Goal: Information Seeking & Learning: Compare options

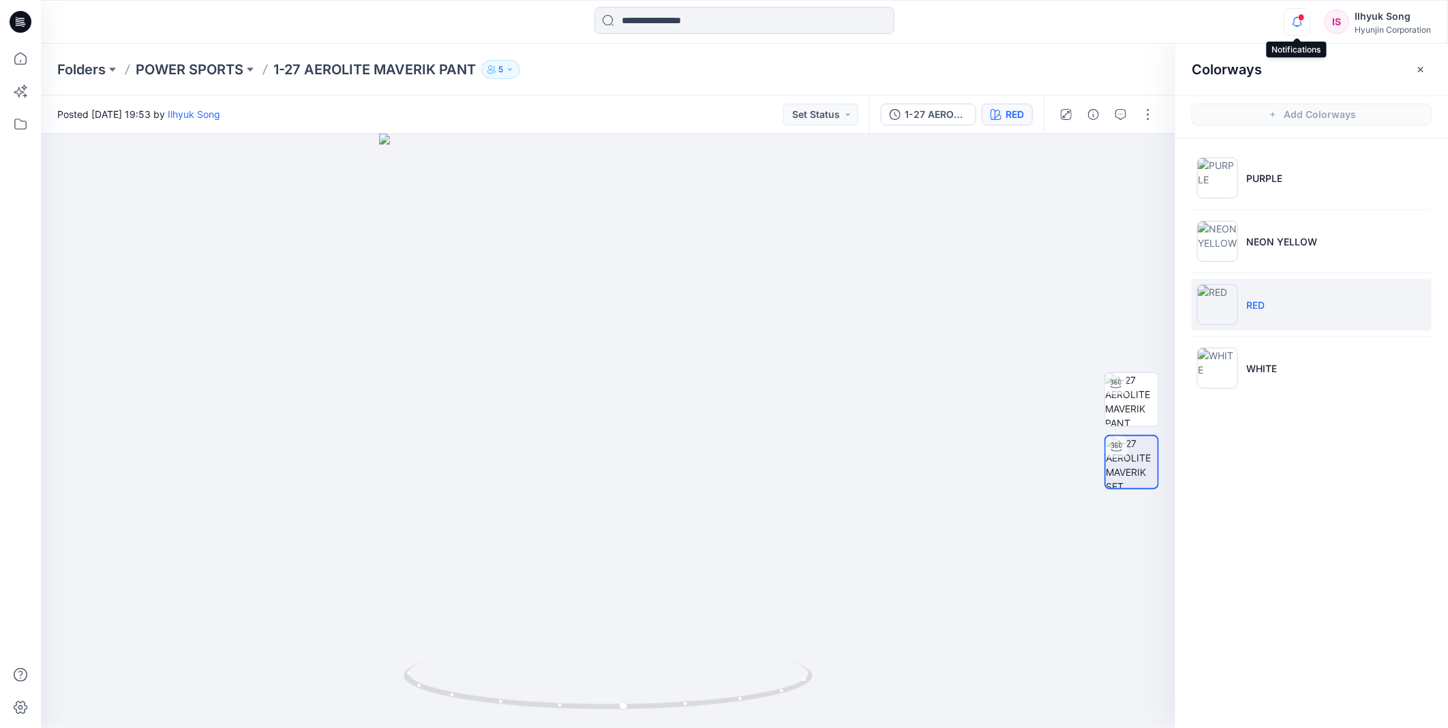
click at [1298, 16] on div at bounding box center [1295, 12] width 22 height 8
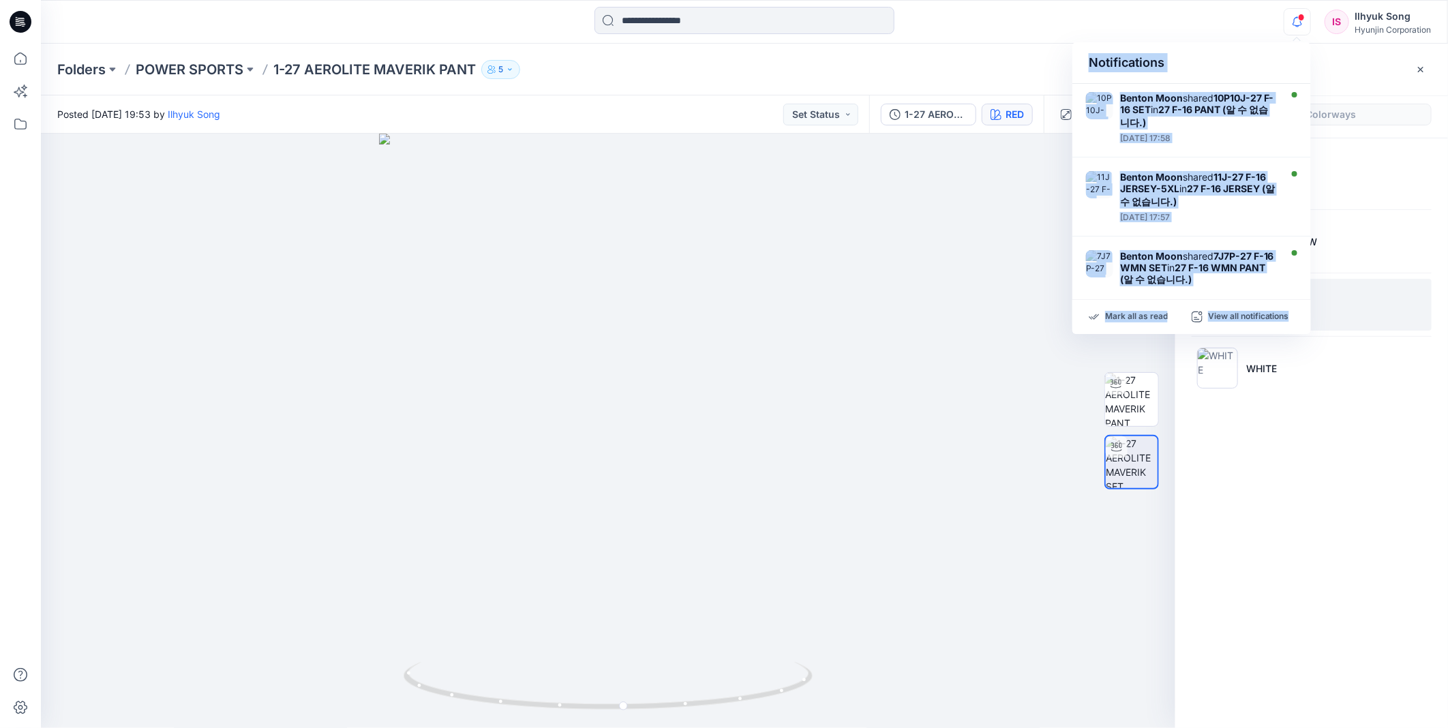
drag, startPoint x: 275, startPoint y: 292, endPoint x: 99, endPoint y: 3, distance: 338.4
click at [273, 292] on div at bounding box center [608, 431] width 1135 height 595
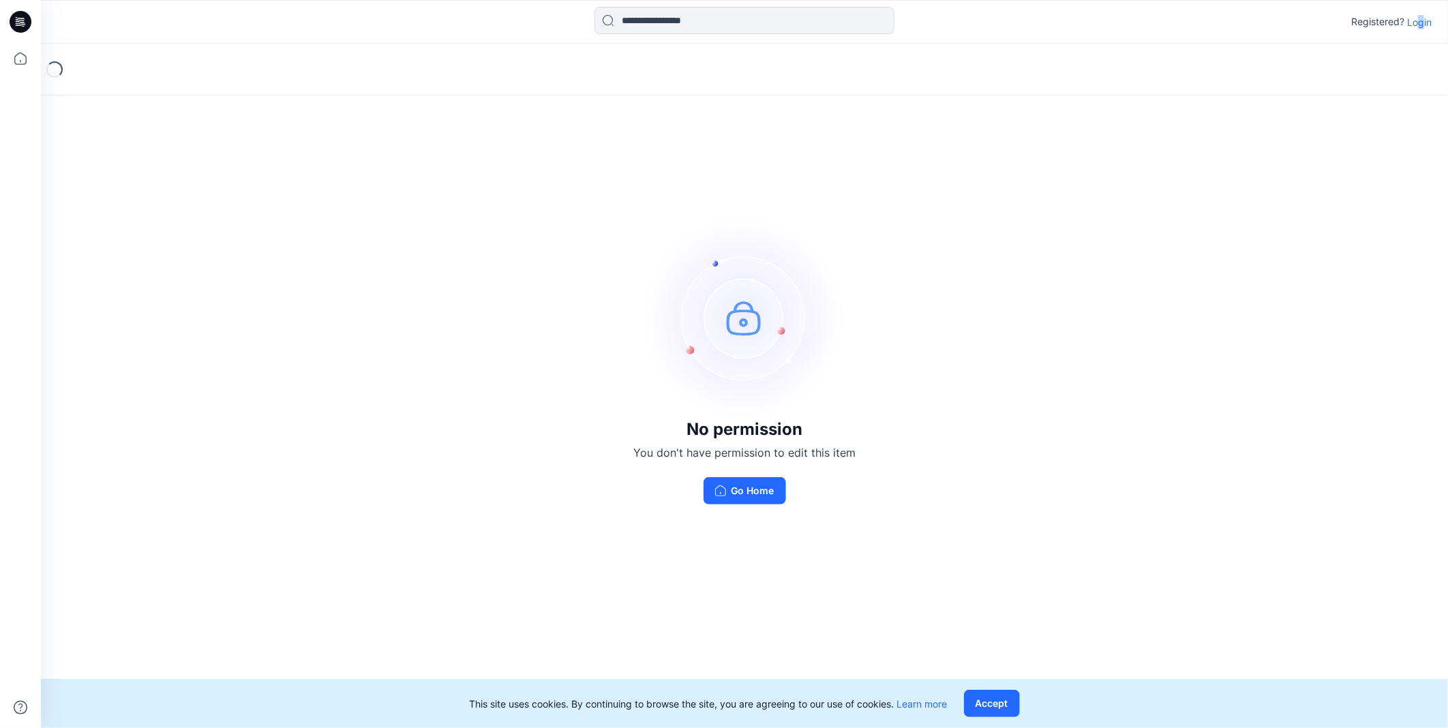
click at [1421, 25] on p "Login" at bounding box center [1419, 22] width 25 height 14
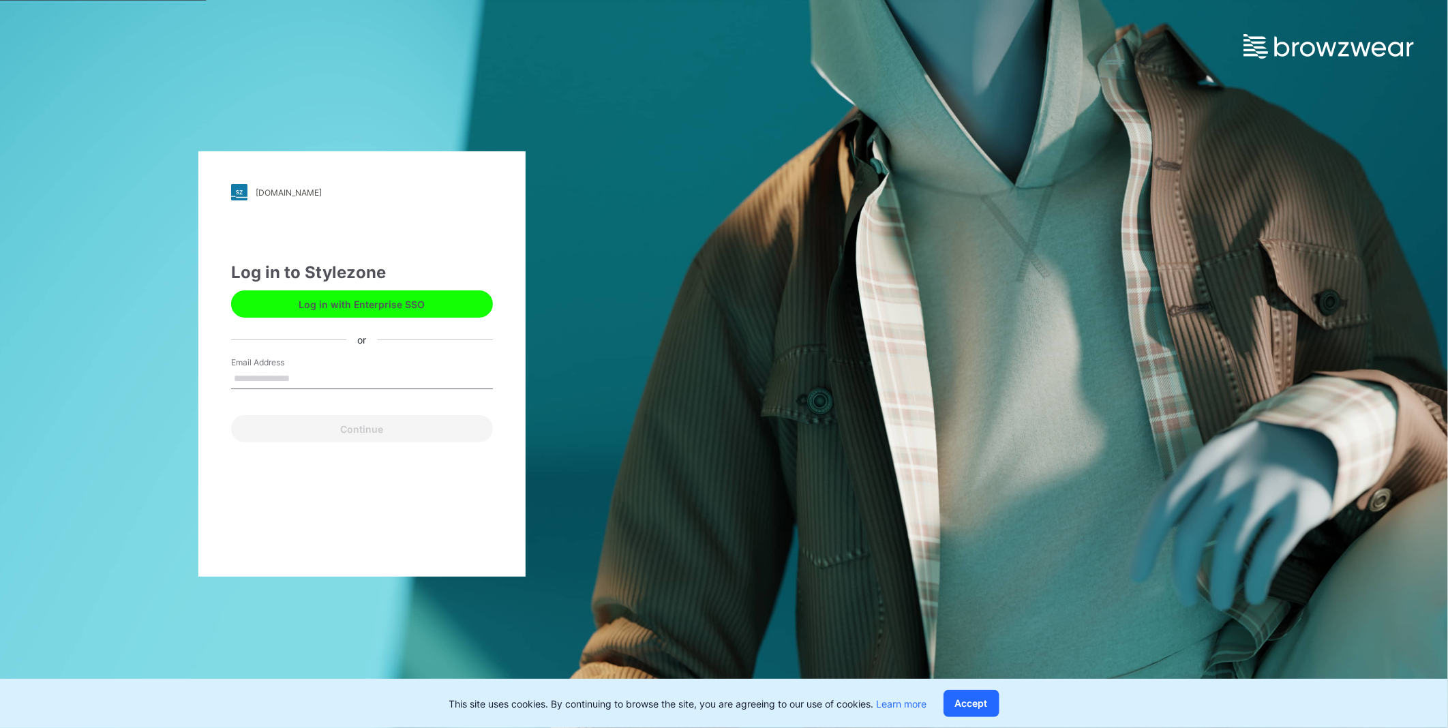
click at [331, 370] on input "Email Address" at bounding box center [362, 379] width 262 height 20
type input "**********"
click at [351, 431] on button "Continue" at bounding box center [362, 428] width 262 height 27
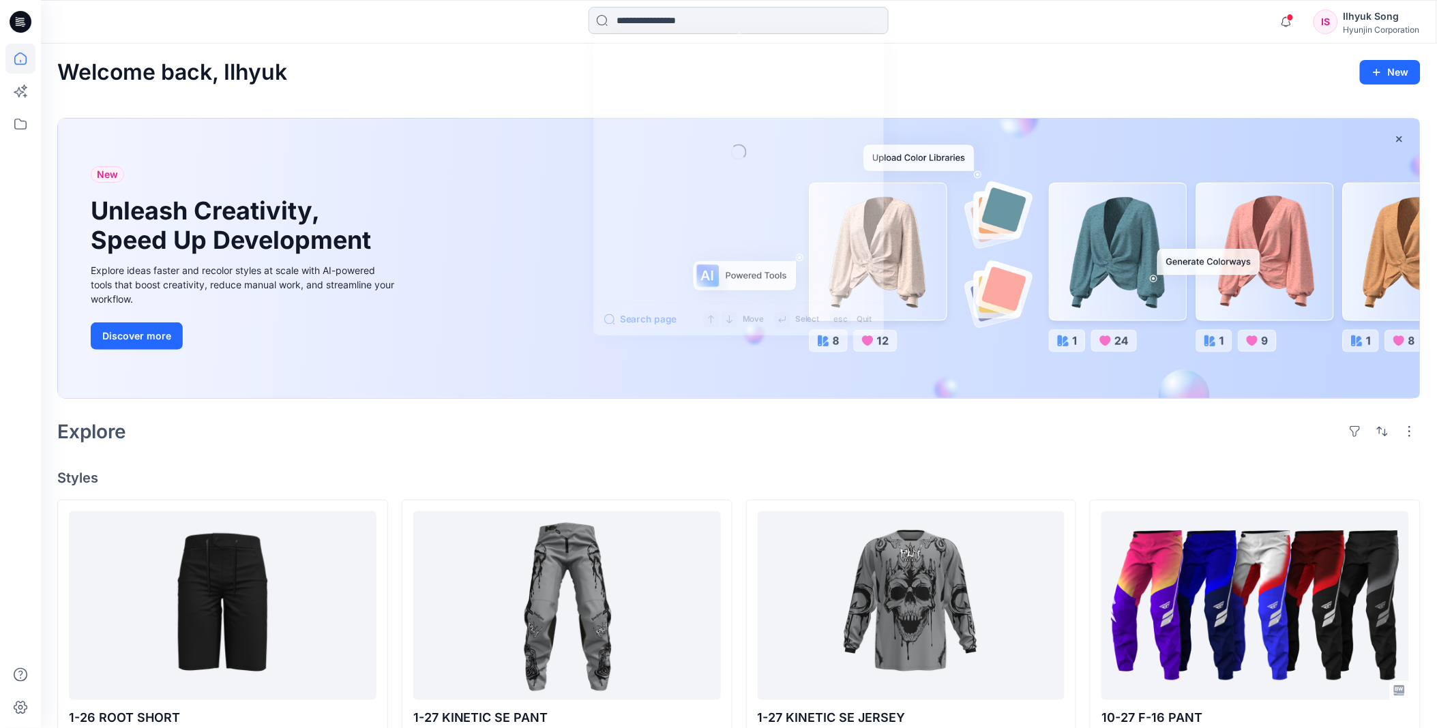
click at [643, 16] on input at bounding box center [738, 20] width 300 height 27
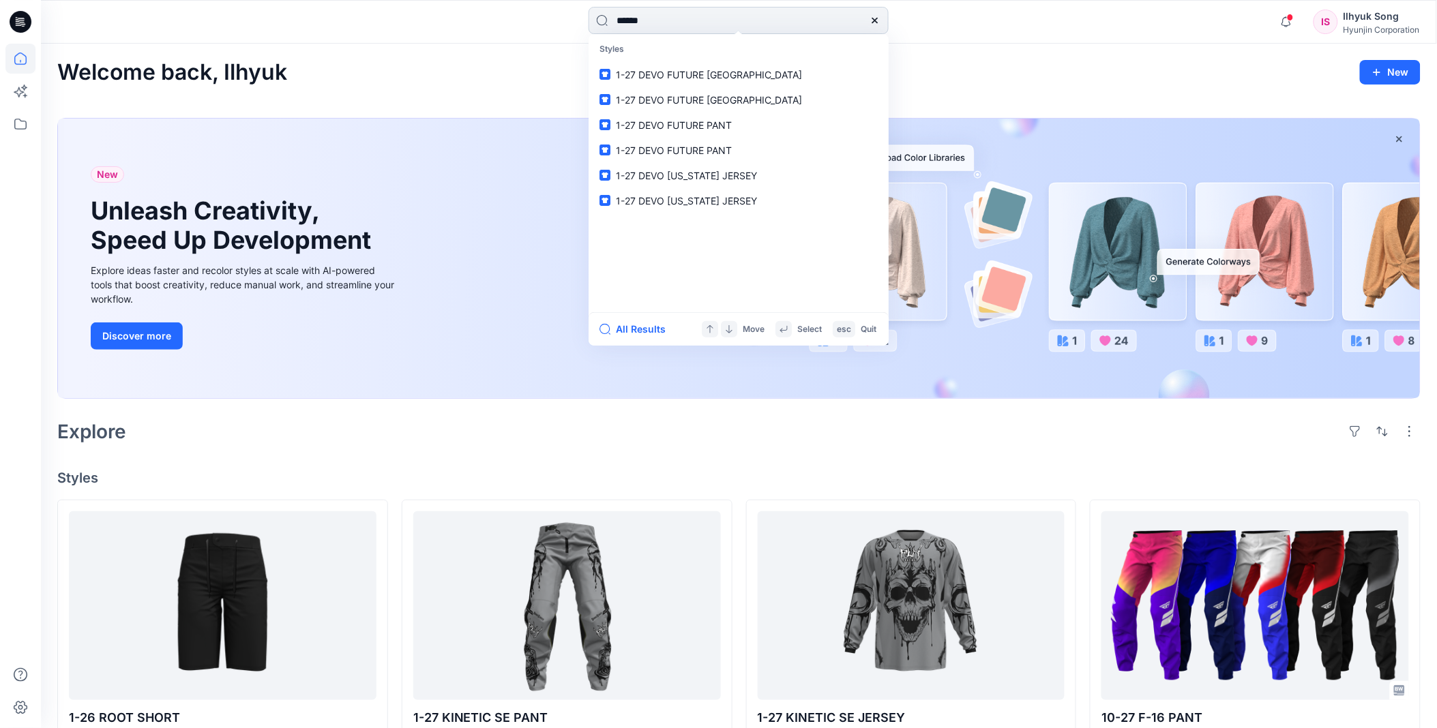
type input "*******"
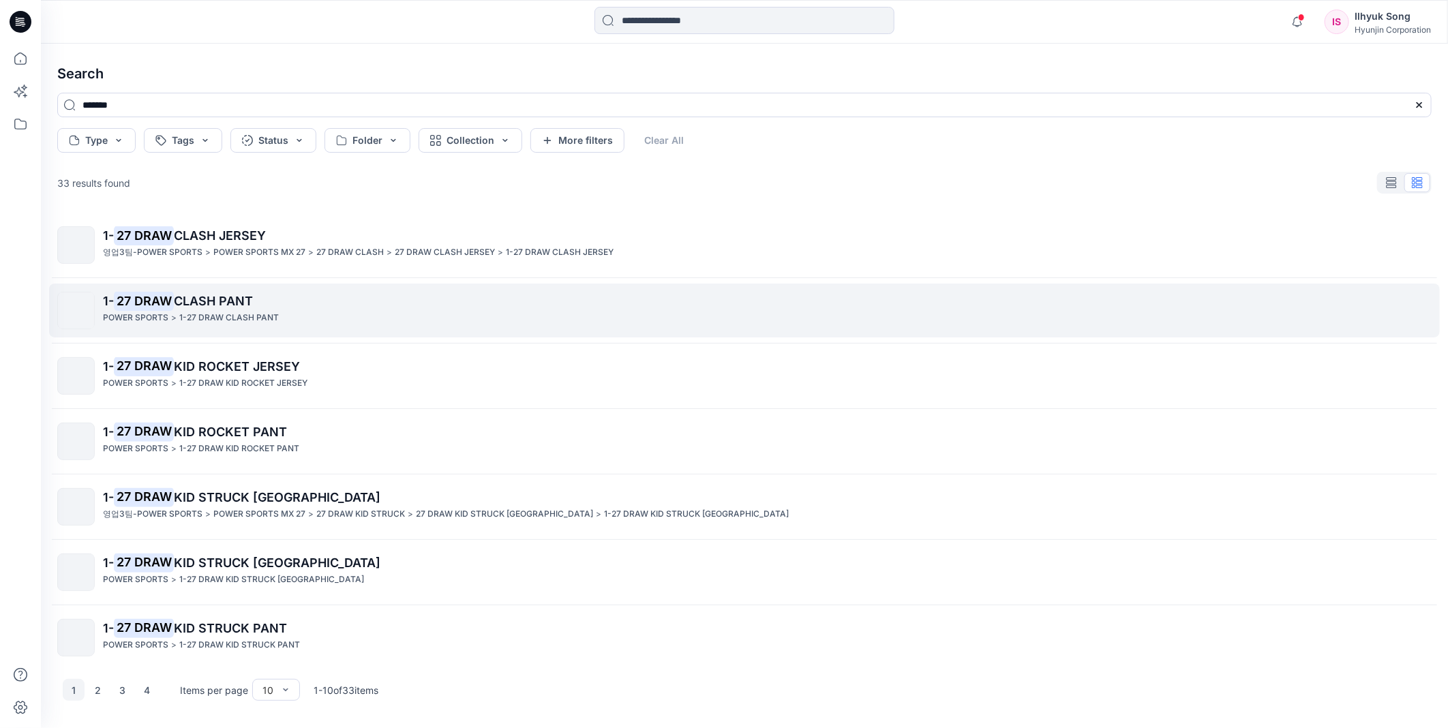
click at [210, 288] on link "1- 27 DRAW CLASH PANT POWER SPORTS > 1-27 DRAW CLASH PANT" at bounding box center [744, 311] width 1391 height 54
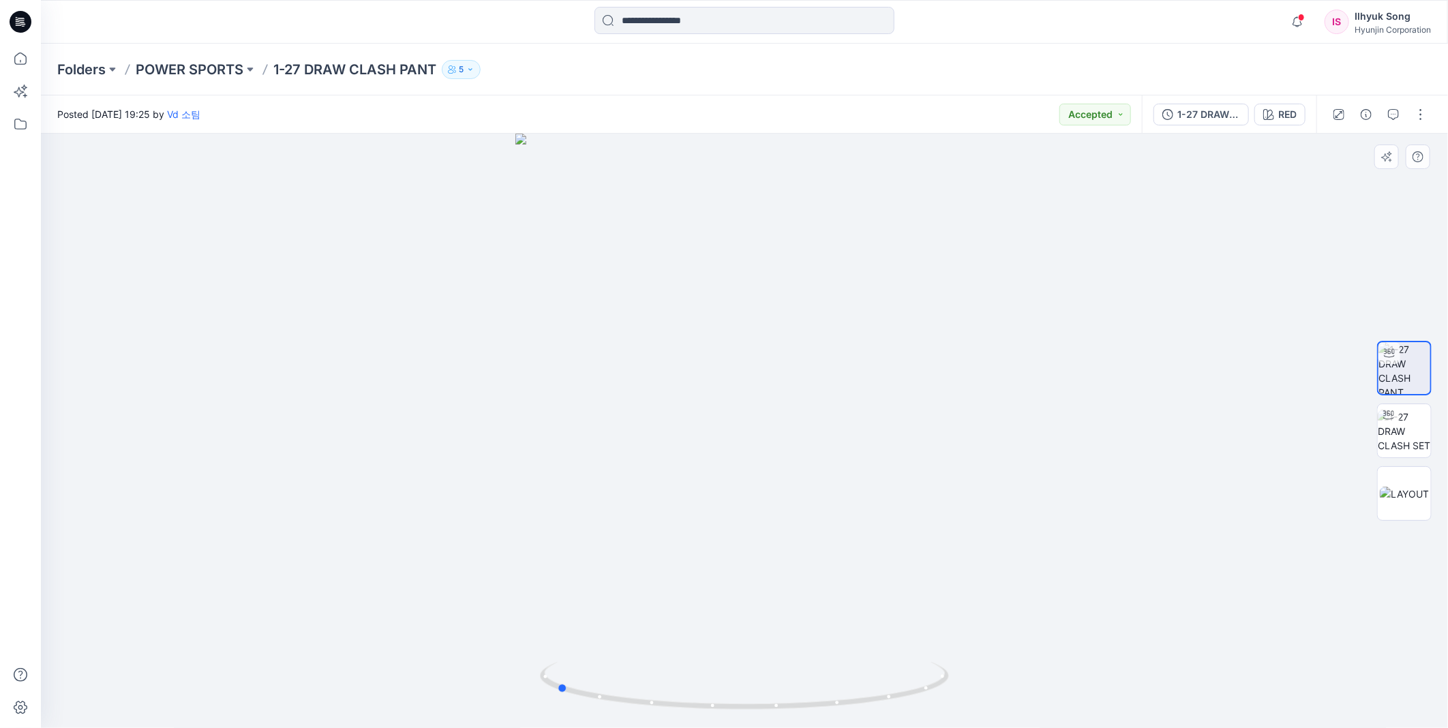
drag, startPoint x: 1069, startPoint y: 387, endPoint x: 880, endPoint y: 404, distance: 189.0
click at [880, 404] on div at bounding box center [744, 431] width 1407 height 595
click at [1266, 128] on div "1-27 DRAW CLASH PANT RED" at bounding box center [1229, 114] width 175 height 38
click at [1270, 120] on button "RED" at bounding box center [1280, 115] width 51 height 22
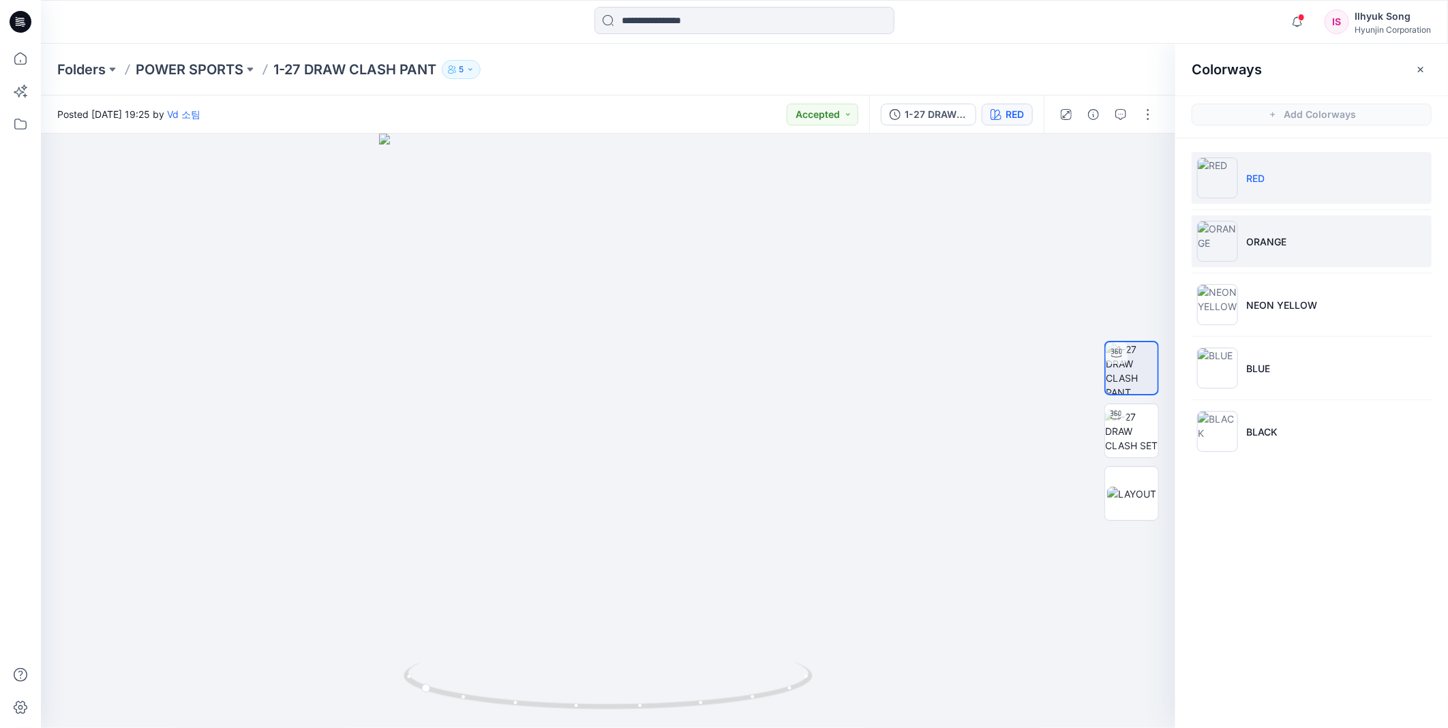
click at [1249, 236] on p "ORANGE" at bounding box center [1266, 242] width 40 height 14
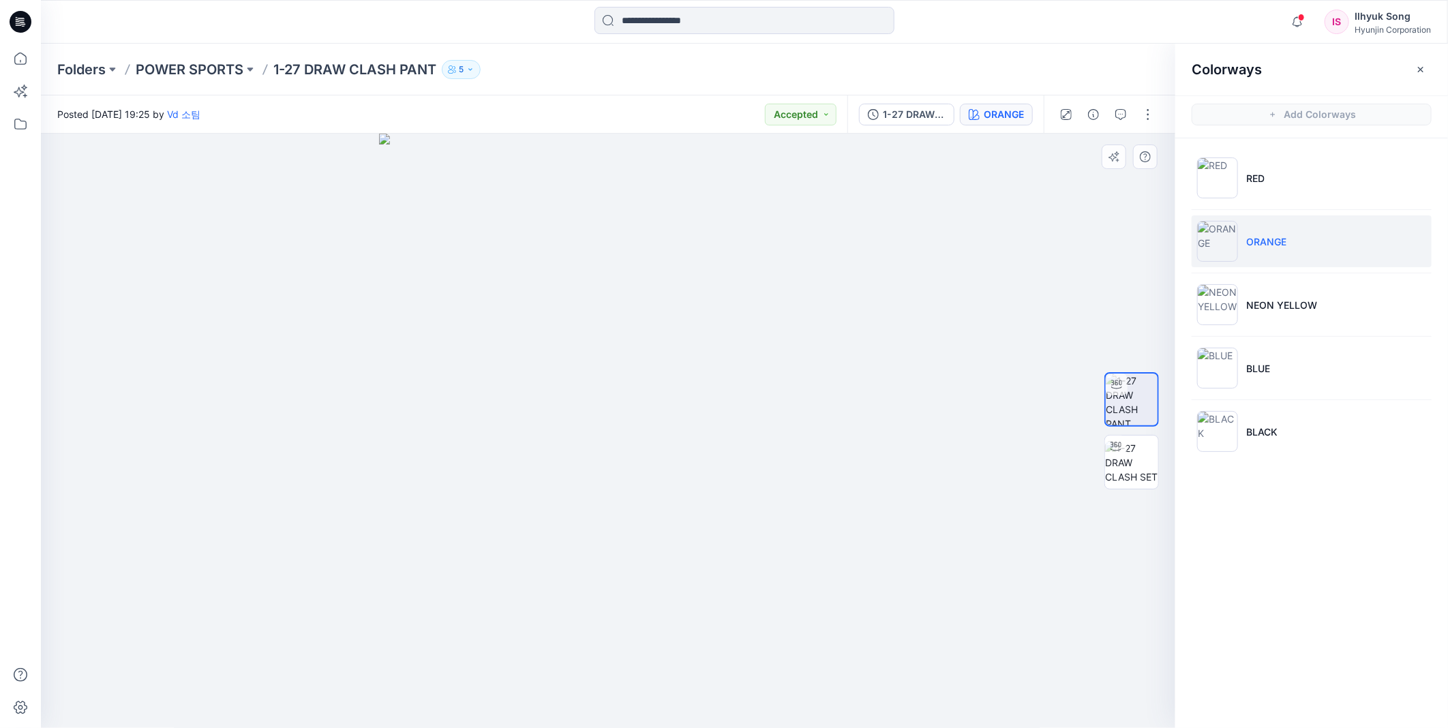
drag, startPoint x: 1228, startPoint y: 246, endPoint x: 912, endPoint y: 316, distance: 323.9
click at [1229, 245] on img at bounding box center [1217, 241] width 41 height 41
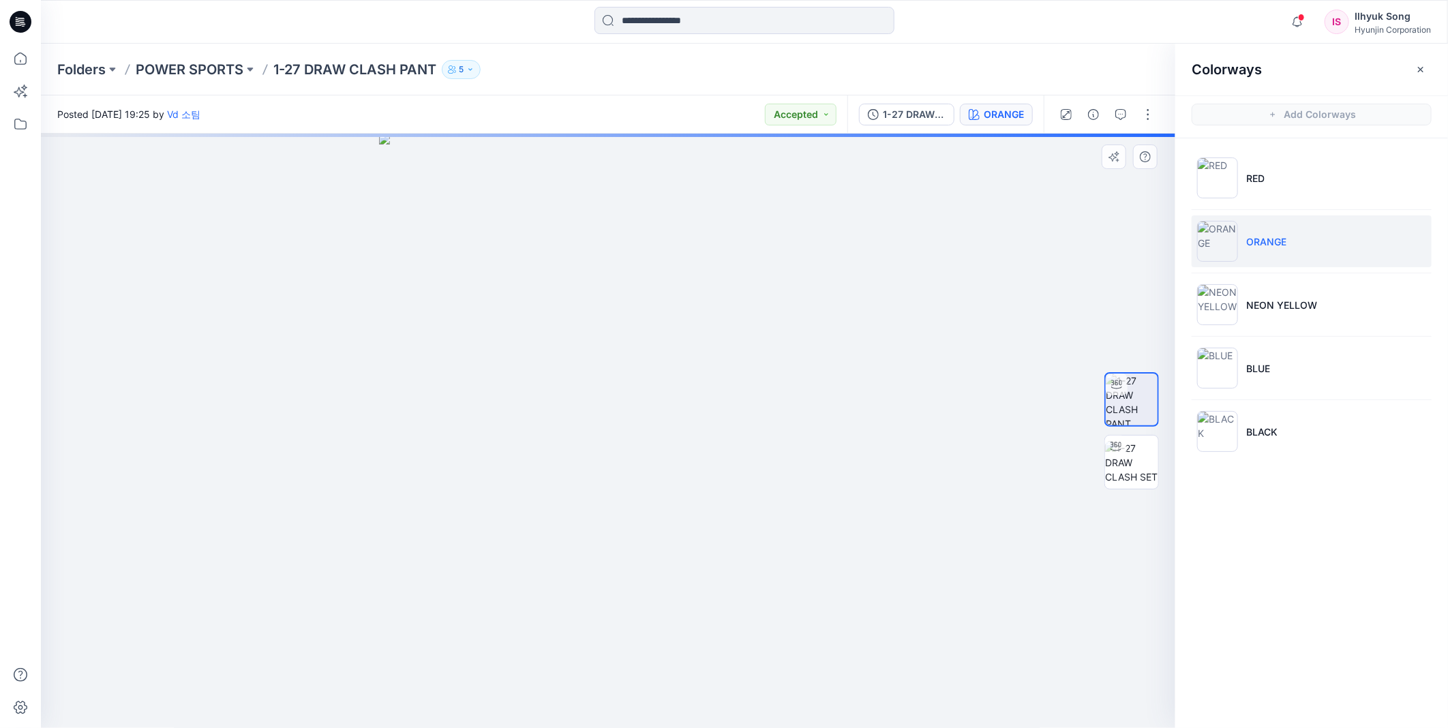
drag, startPoint x: 660, startPoint y: 371, endPoint x: 738, endPoint y: 363, distance: 78.8
click at [877, 453] on div at bounding box center [608, 431] width 1135 height 595
click at [996, 107] on div "ORANGE" at bounding box center [1004, 114] width 40 height 15
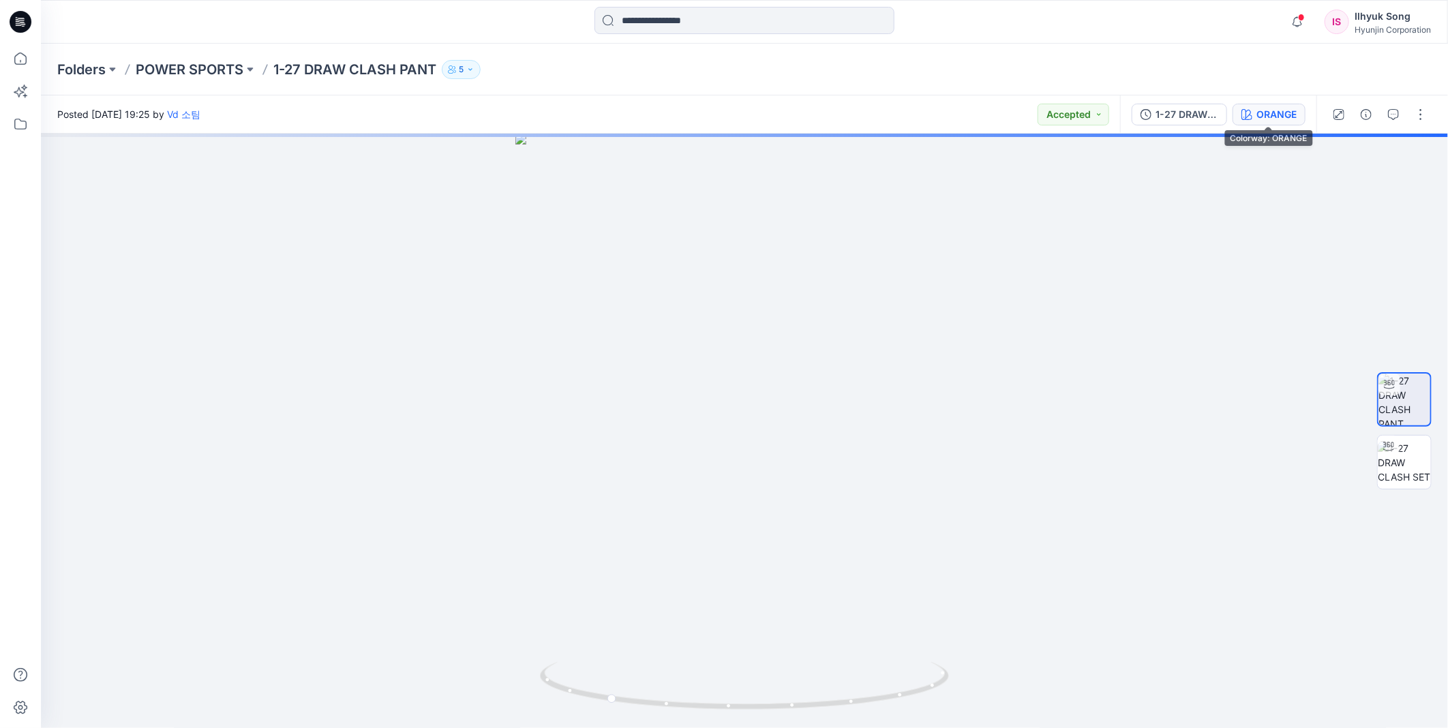
click at [1264, 104] on button "ORANGE" at bounding box center [1269, 115] width 73 height 22
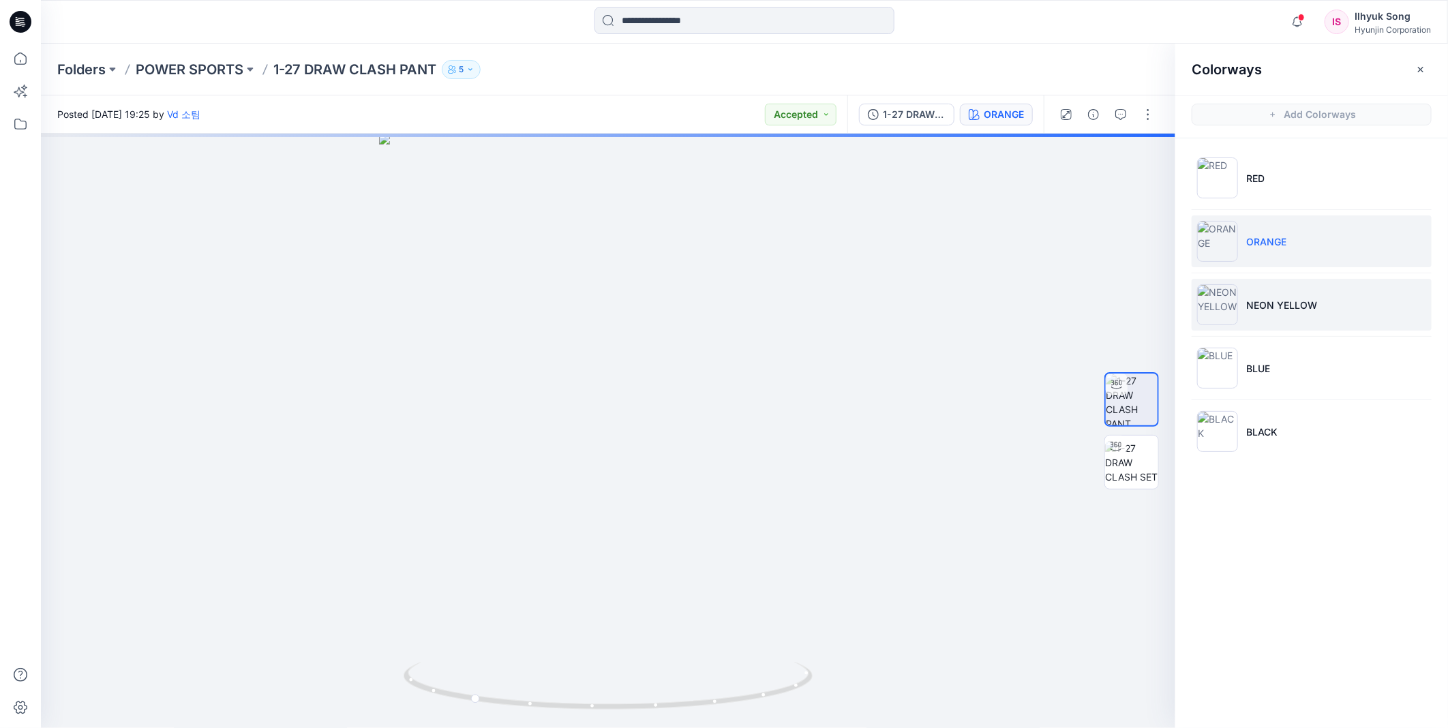
click at [1268, 303] on p "NEON YELLOW" at bounding box center [1281, 305] width 71 height 14
drag, startPoint x: 864, startPoint y: 424, endPoint x: 660, endPoint y: 435, distance: 204.2
click at [660, 435] on div at bounding box center [608, 431] width 1135 height 595
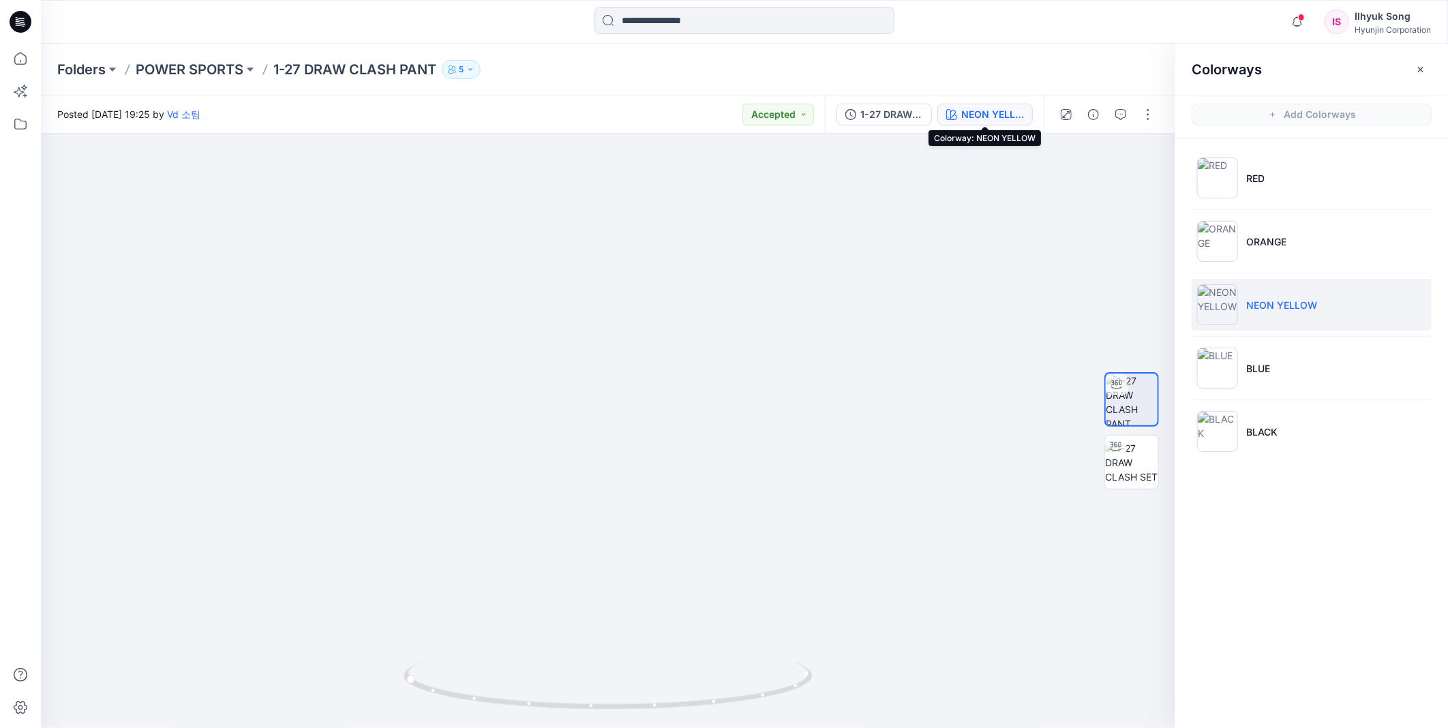
click at [985, 110] on div "NEON YELLOW" at bounding box center [992, 114] width 63 height 15
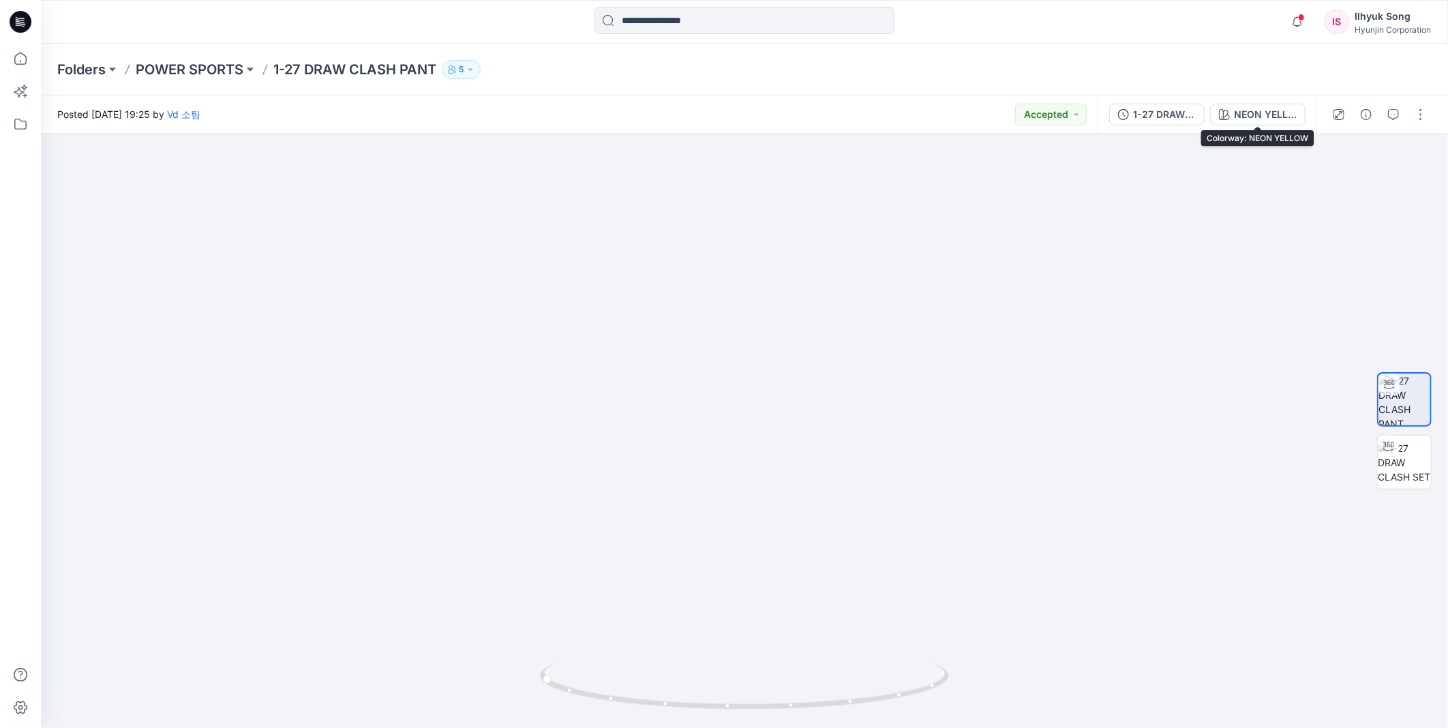
click at [1244, 102] on div "1-27 DRAW CLASH PANT NEON YELLOW" at bounding box center [1207, 114] width 219 height 38
click at [1268, 110] on div "NEON YELLOW" at bounding box center [1265, 114] width 63 height 15
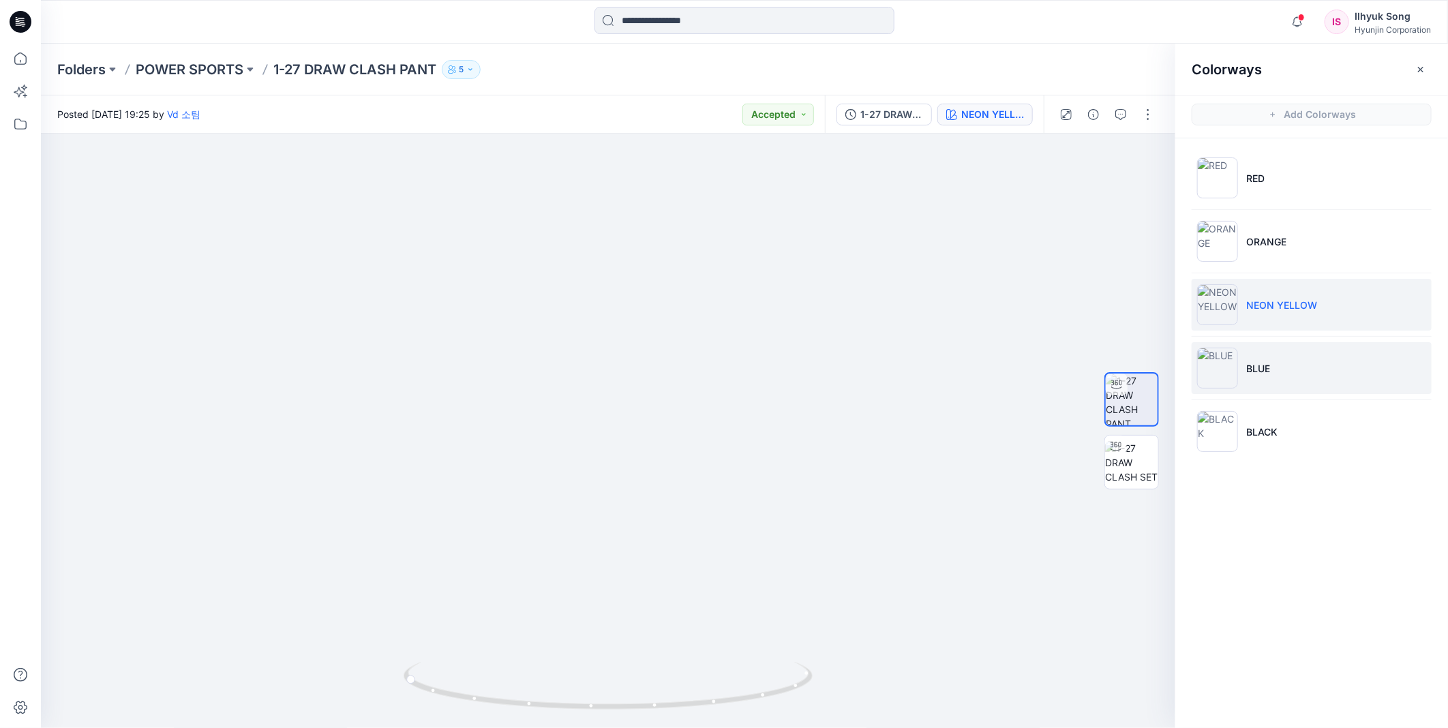
click at [1251, 370] on p "BLUE" at bounding box center [1258, 368] width 24 height 14
drag, startPoint x: 852, startPoint y: 430, endPoint x: 471, endPoint y: 479, distance: 384.3
click at [471, 479] on div at bounding box center [608, 431] width 1135 height 595
drag, startPoint x: 591, startPoint y: 410, endPoint x: 728, endPoint y: 416, distance: 137.2
click at [728, 416] on div at bounding box center [608, 431] width 1135 height 595
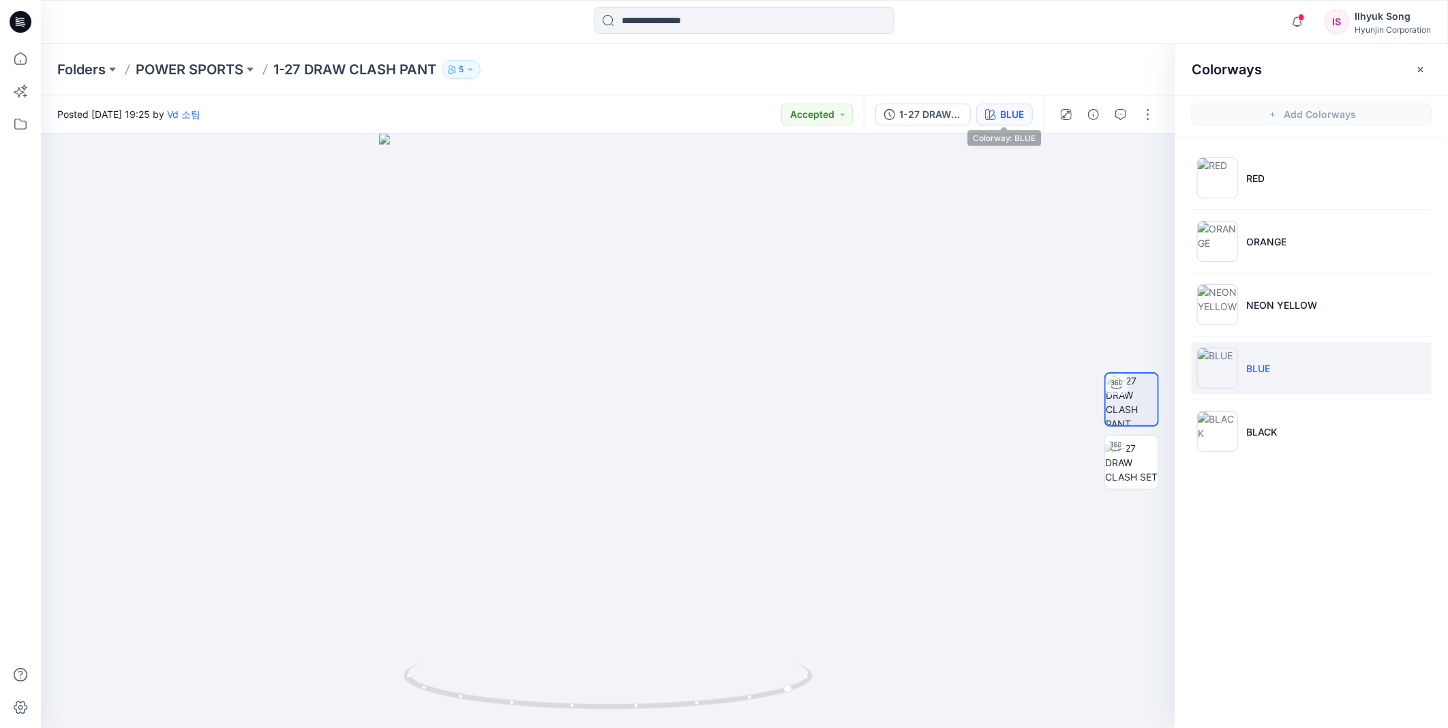
click at [1012, 124] on button "BLUE" at bounding box center [1004, 115] width 57 height 22
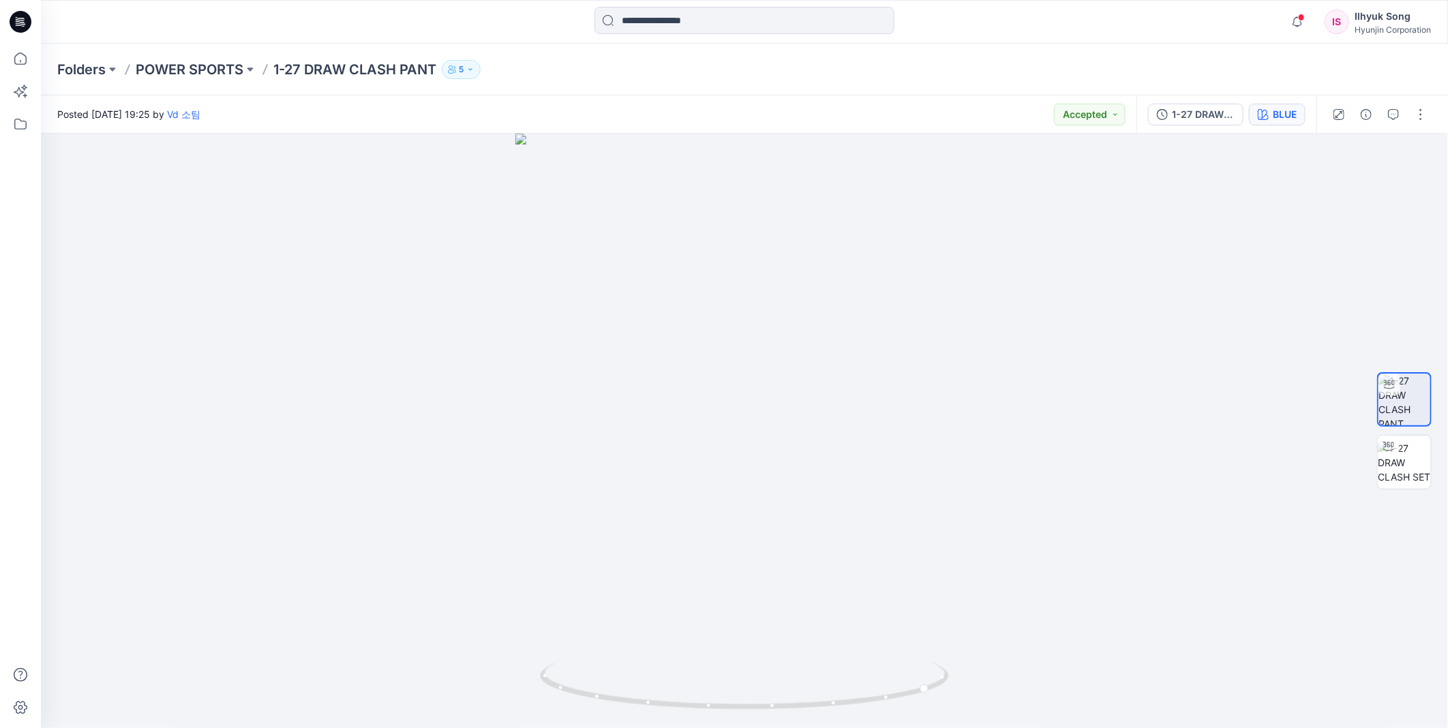
click at [1294, 110] on div "BLUE" at bounding box center [1285, 114] width 24 height 15
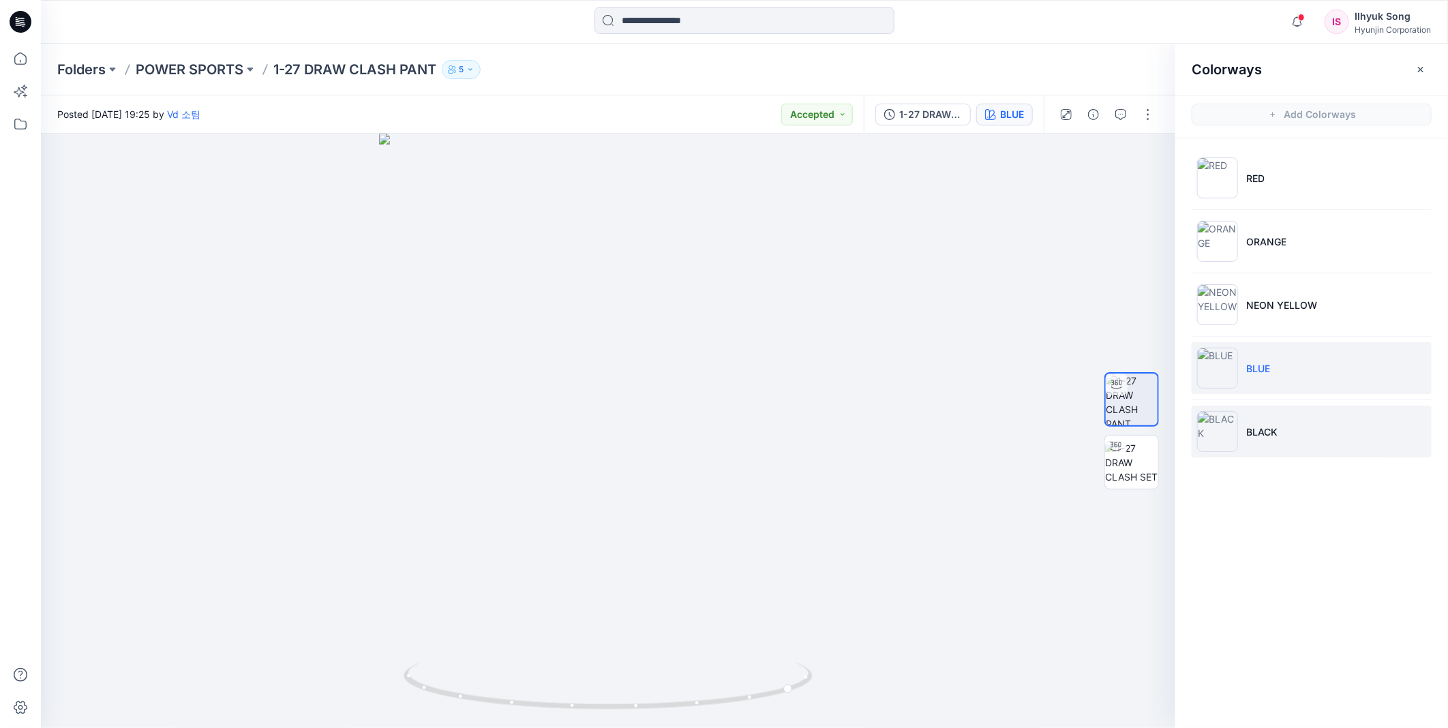
click at [1249, 430] on p "BLACK" at bounding box center [1261, 432] width 31 height 14
drag, startPoint x: 809, startPoint y: 384, endPoint x: 1011, endPoint y: 363, distance: 202.3
click at [1011, 363] on div at bounding box center [608, 431] width 1135 height 595
click at [660, 31] on input at bounding box center [745, 20] width 300 height 27
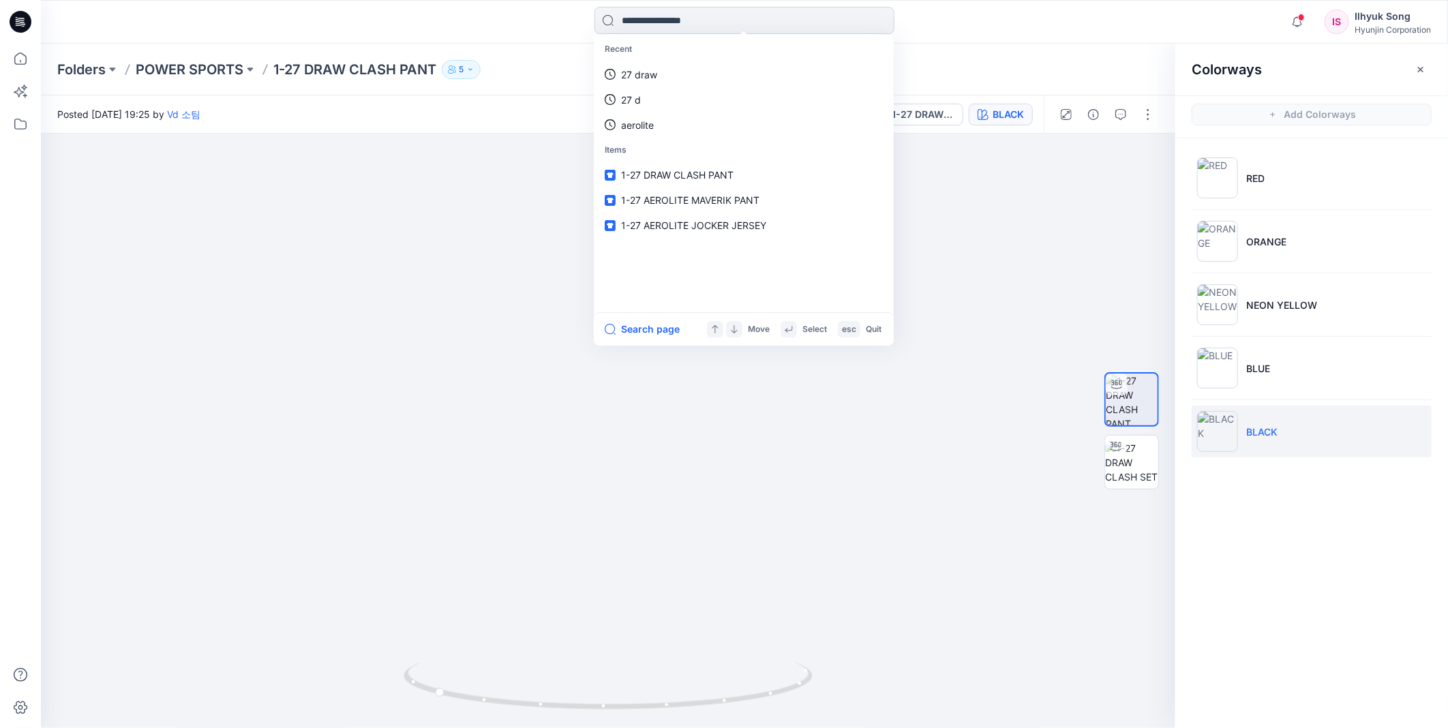
type input "*"
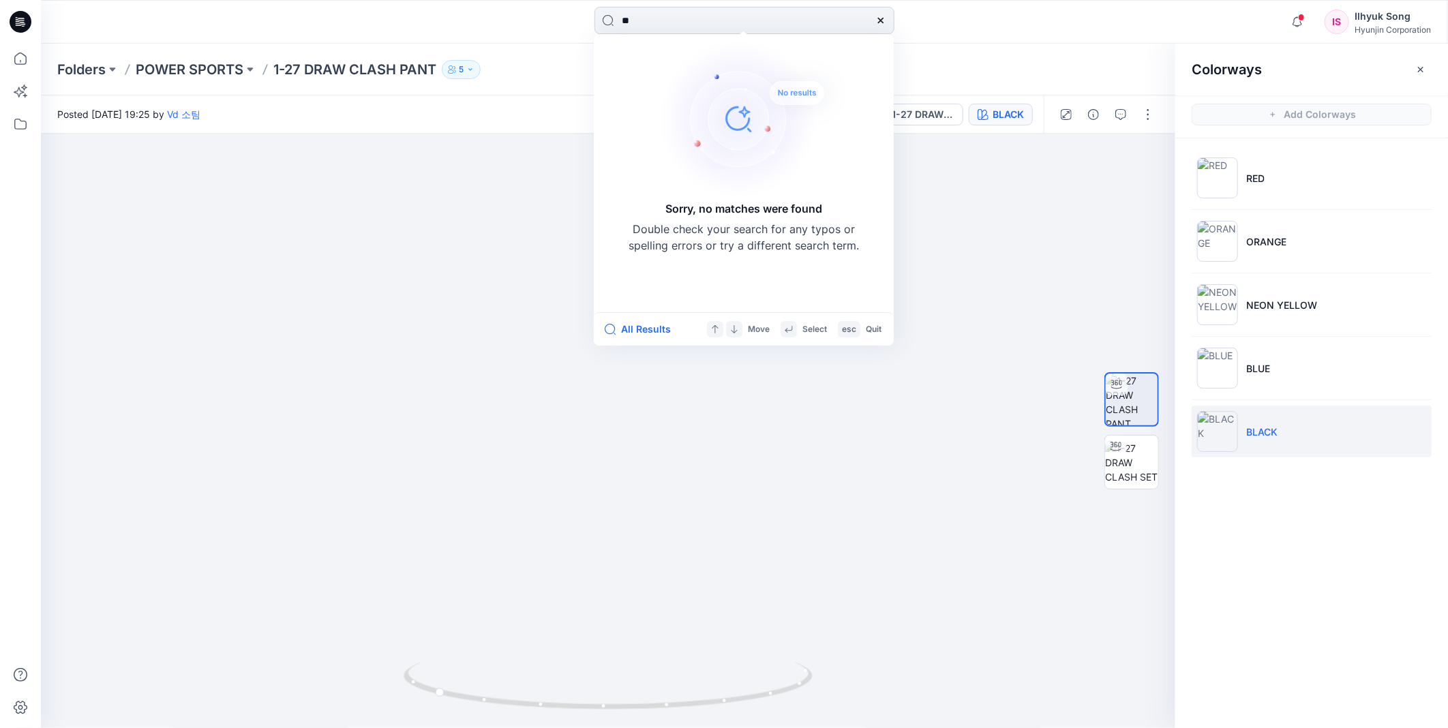
type input "*"
type input "**********"
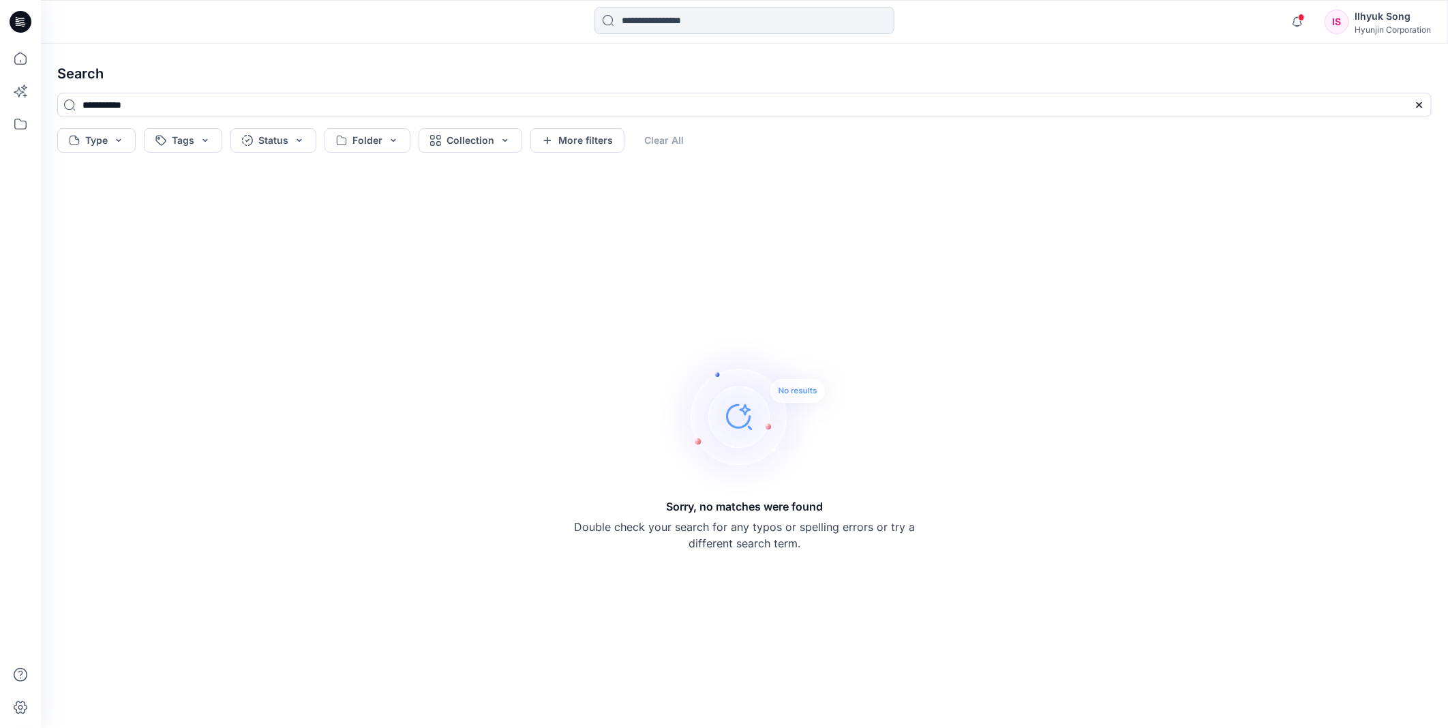
click at [659, 31] on input at bounding box center [745, 20] width 300 height 27
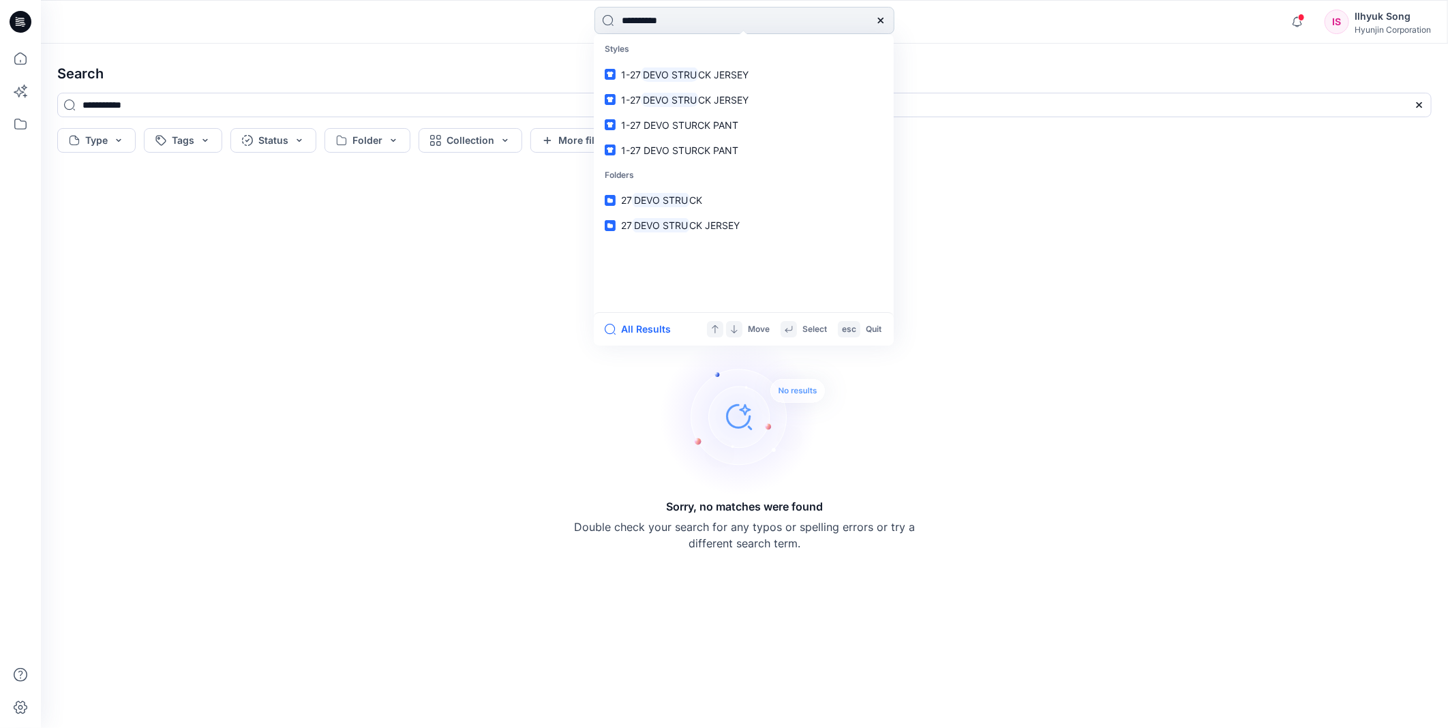
type input "**********"
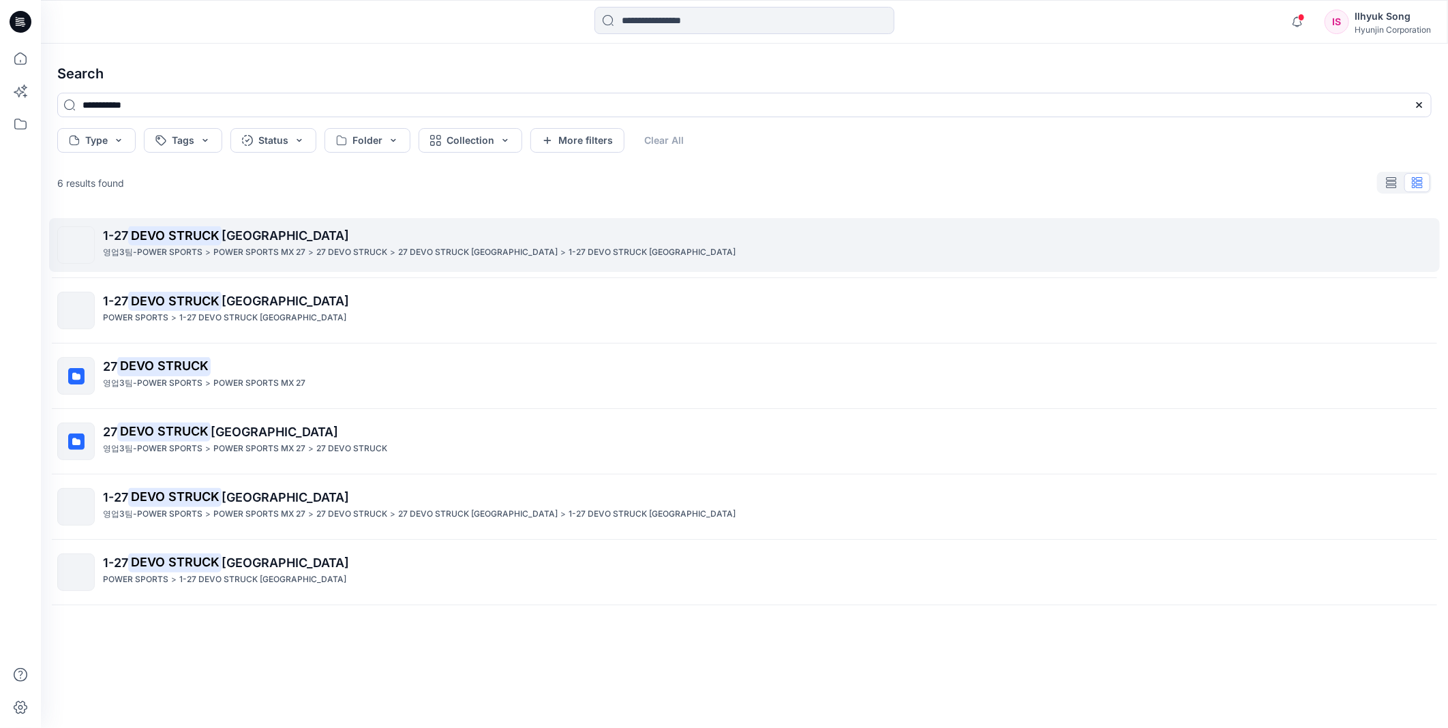
click at [230, 229] on span "[GEOGRAPHIC_DATA]" at bounding box center [286, 235] width 128 height 14
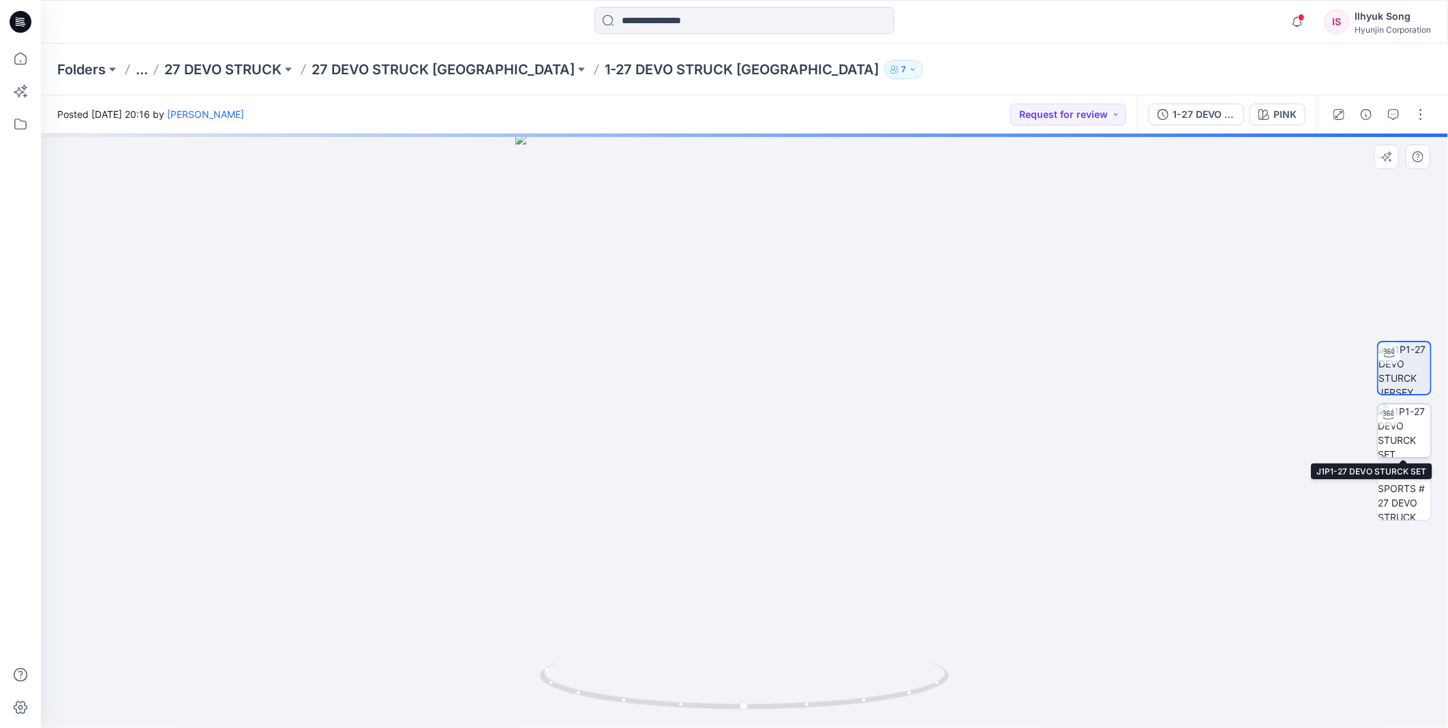
click at [1401, 423] on img at bounding box center [1404, 430] width 53 height 53
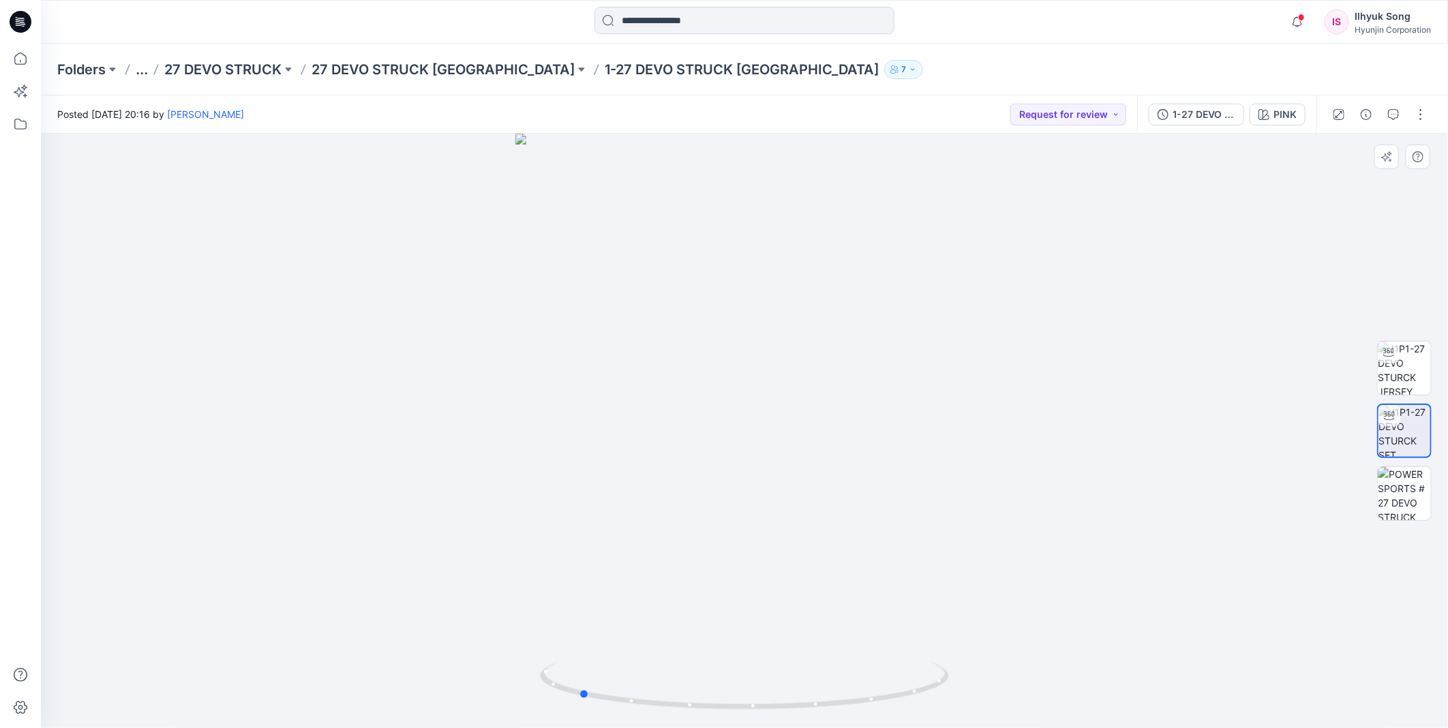
drag, startPoint x: 935, startPoint y: 466, endPoint x: 1162, endPoint y: 458, distance: 227.2
click at [1162, 458] on div at bounding box center [744, 431] width 1407 height 595
drag, startPoint x: 670, startPoint y: 523, endPoint x: 475, endPoint y: 517, distance: 195.1
click at [475, 517] on div at bounding box center [744, 431] width 1407 height 595
click at [1278, 114] on div "PINK" at bounding box center [1285, 114] width 23 height 15
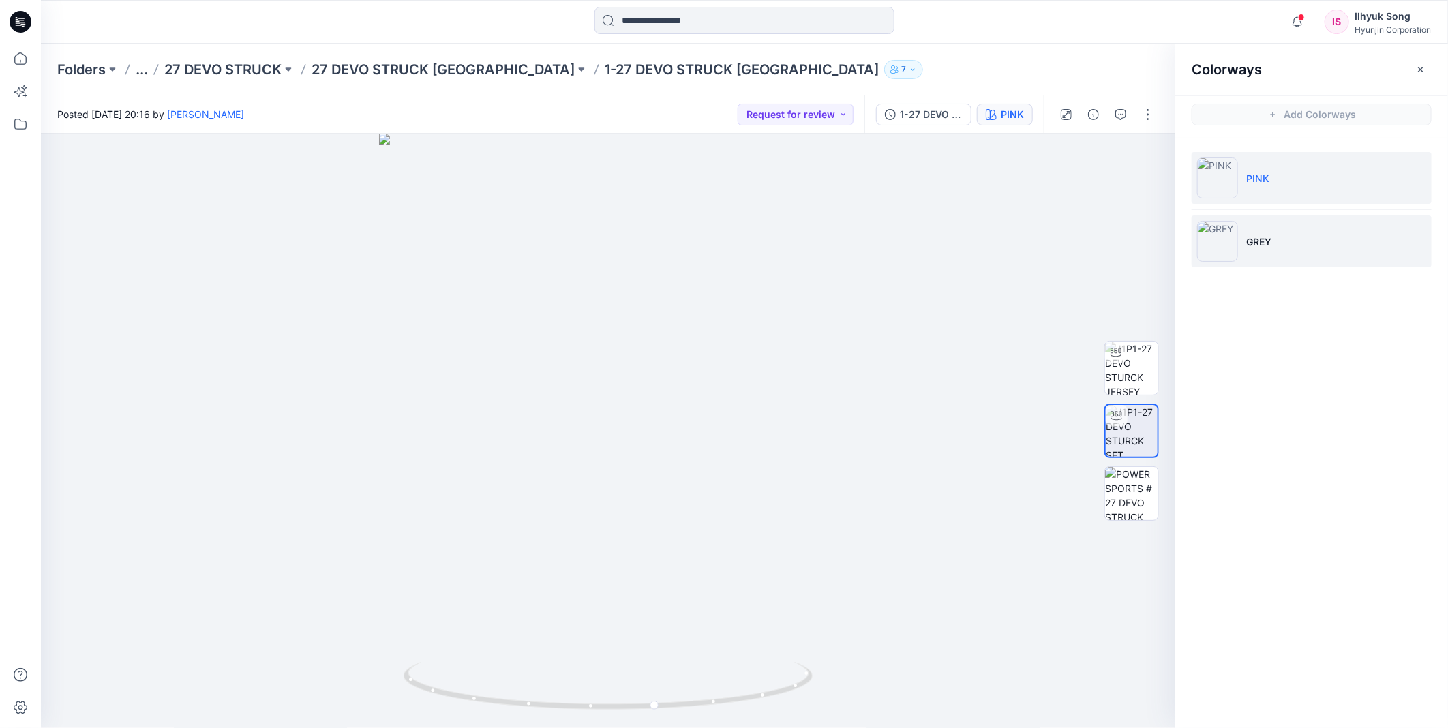
click at [1240, 235] on li "GREY" at bounding box center [1312, 241] width 240 height 52
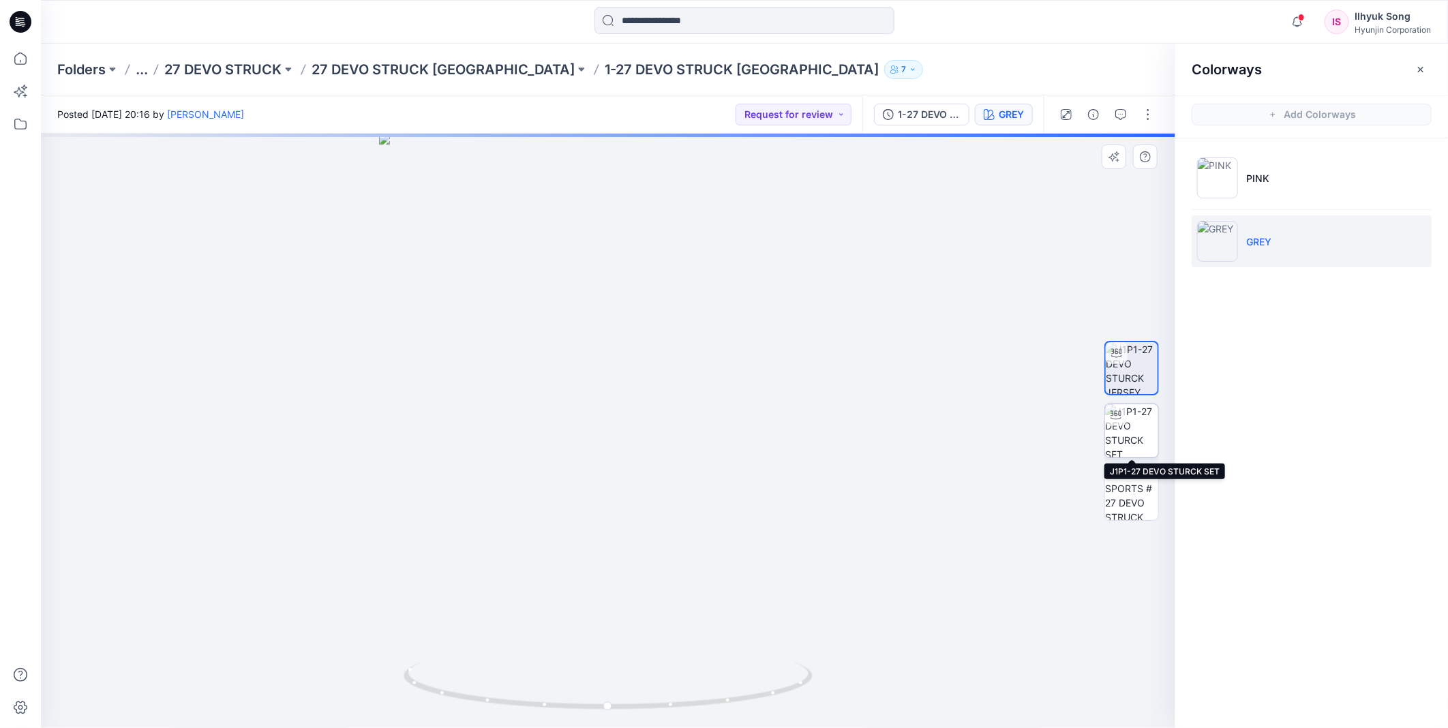
click at [1140, 438] on img at bounding box center [1131, 430] width 53 height 53
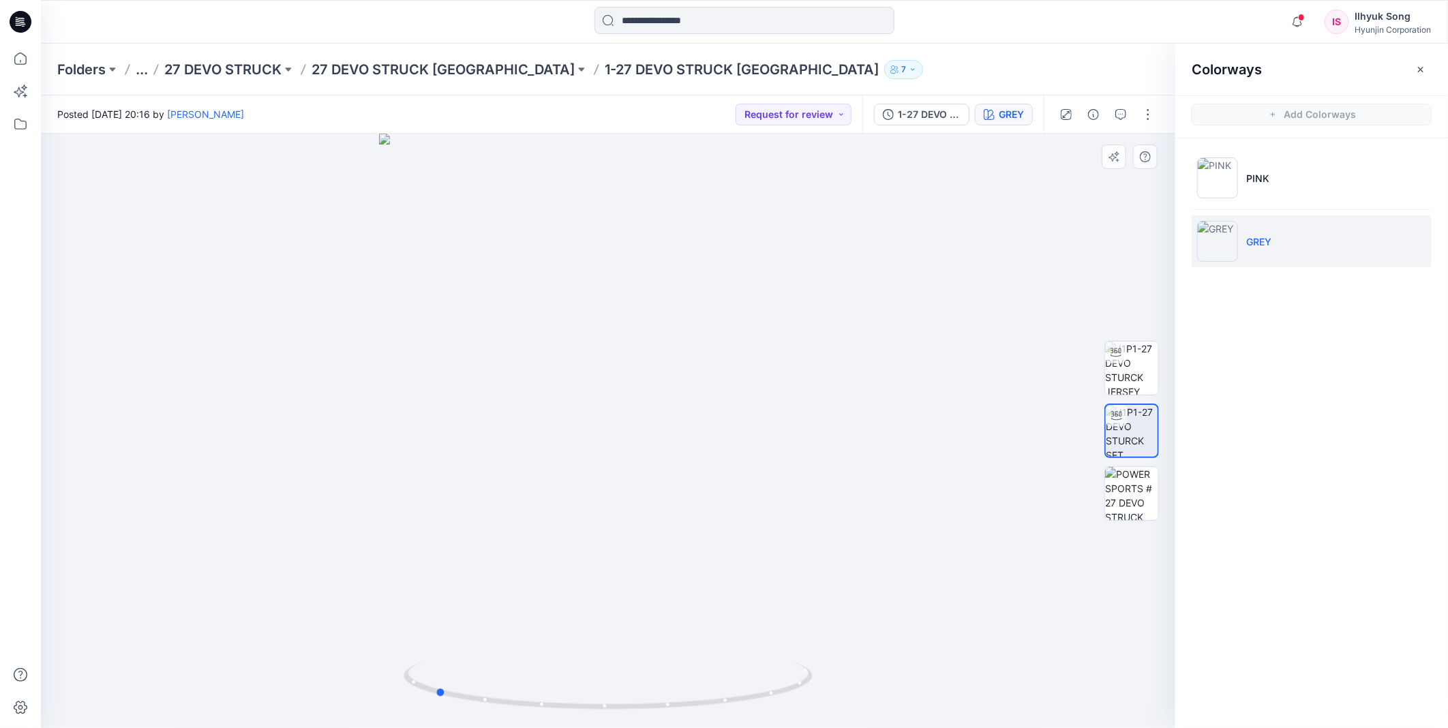
drag, startPoint x: 685, startPoint y: 457, endPoint x: 907, endPoint y: 430, distance: 223.2
click at [907, 430] on div at bounding box center [608, 431] width 1135 height 595
click at [689, 14] on input at bounding box center [745, 20] width 300 height 27
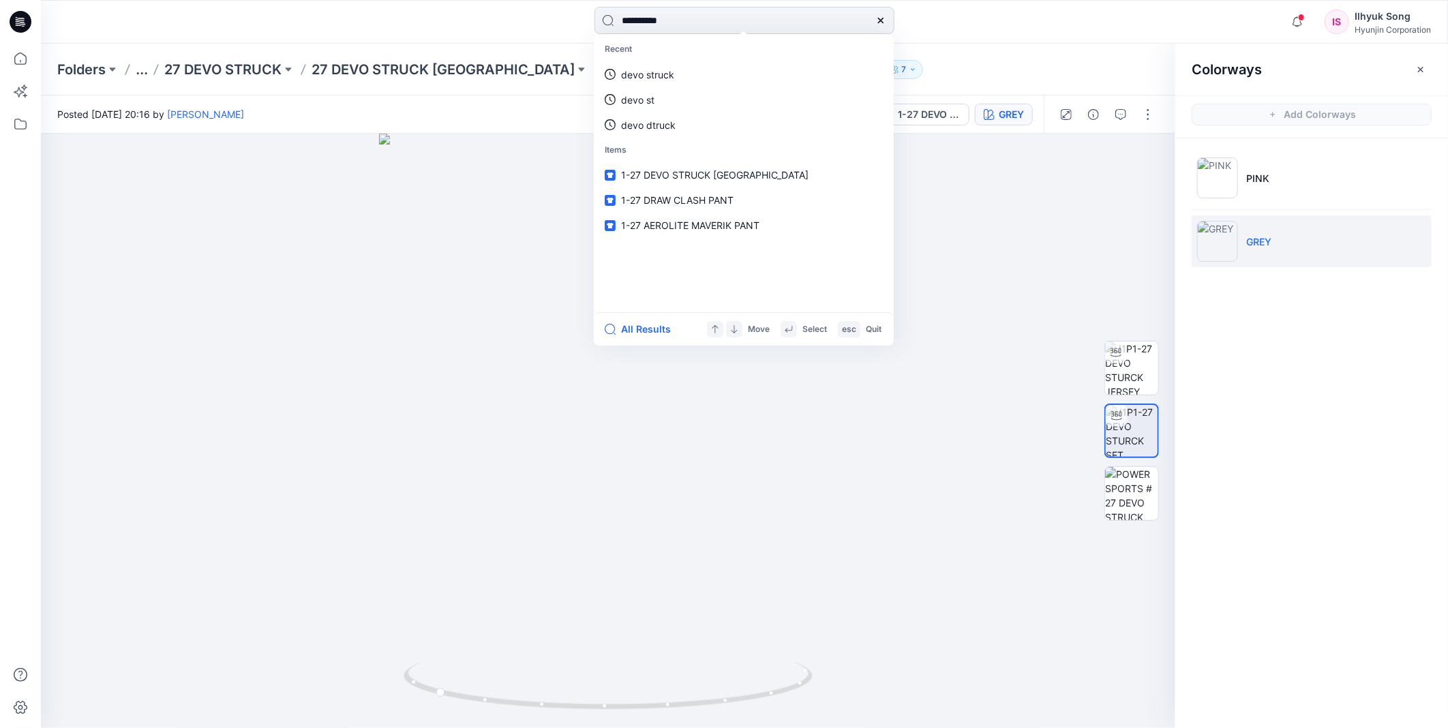
type input "**********"
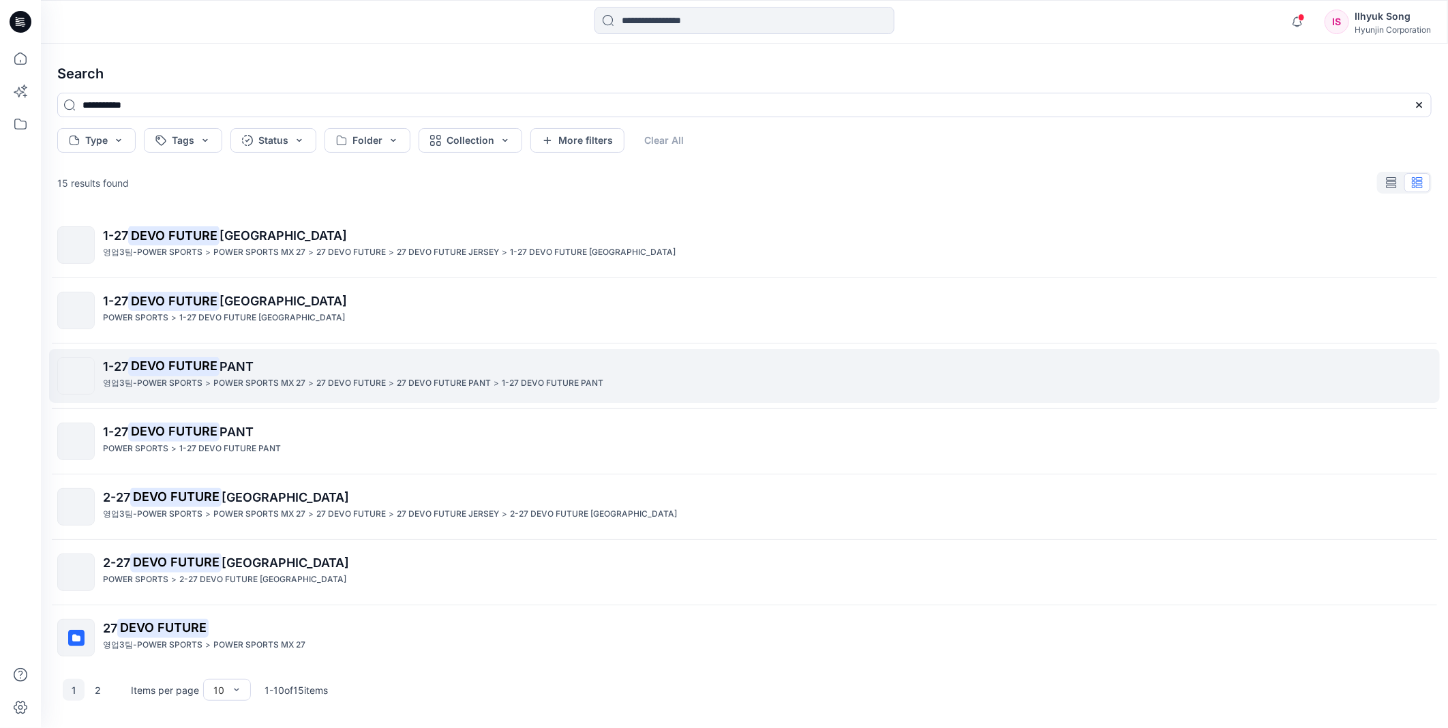
click at [242, 359] on span "PANT" at bounding box center [237, 366] width 34 height 14
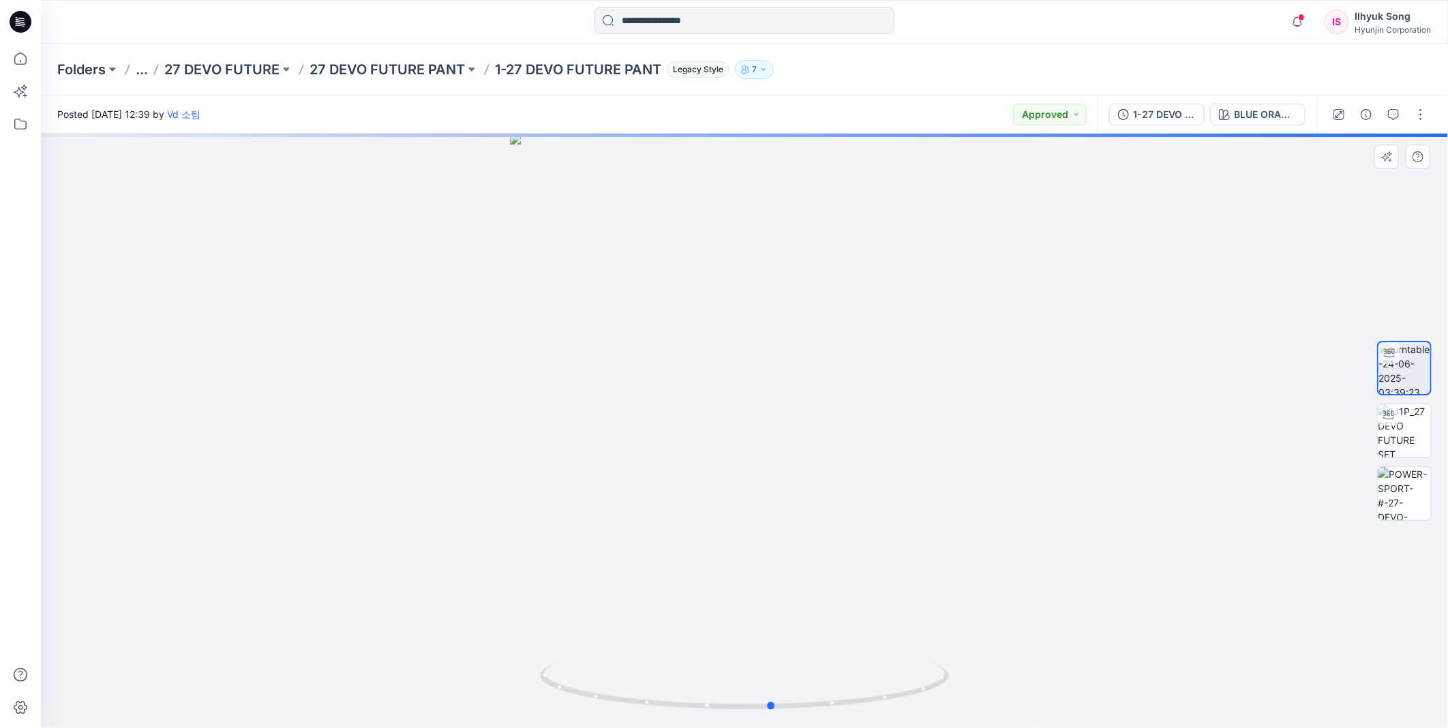
drag, startPoint x: 728, startPoint y: 349, endPoint x: 755, endPoint y: 372, distance: 35.8
click at [755, 372] on div at bounding box center [744, 431] width 1407 height 595
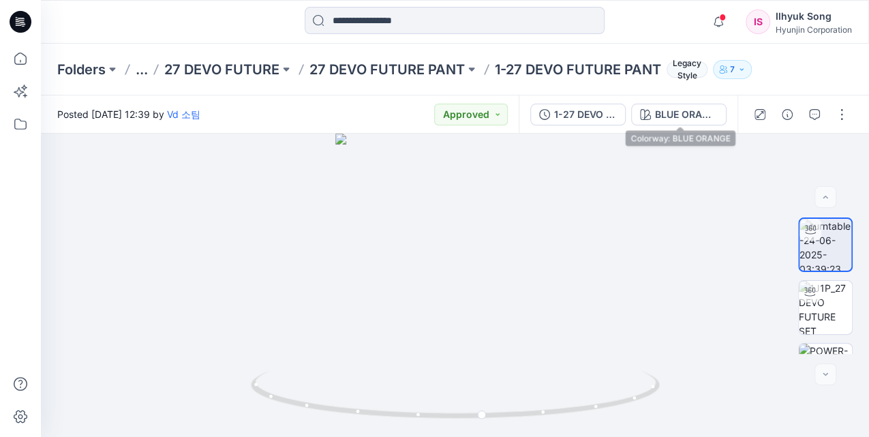
drag, startPoint x: 577, startPoint y: 118, endPoint x: 590, endPoint y: 127, distance: 15.7
click at [577, 119] on div "1-27 DEVO FUTURE PANT" at bounding box center [585, 114] width 63 height 15
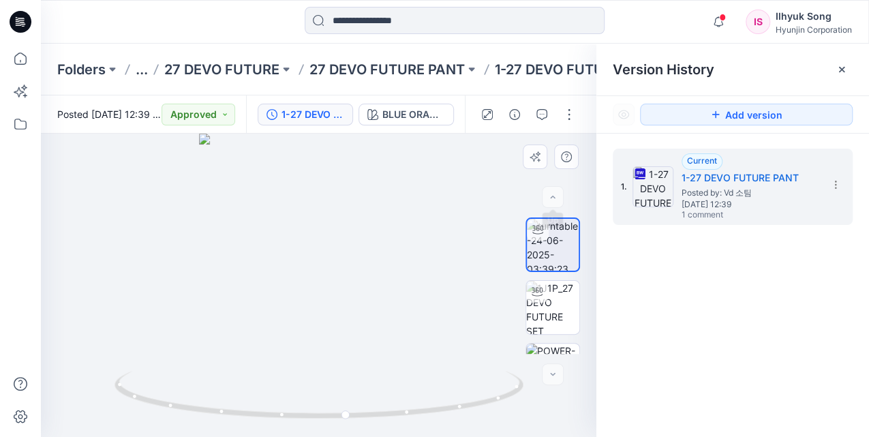
click at [421, 195] on div at bounding box center [319, 285] width 556 height 303
click at [430, 228] on div at bounding box center [319, 285] width 556 height 303
click at [738, 91] on div "Version History" at bounding box center [733, 70] width 273 height 52
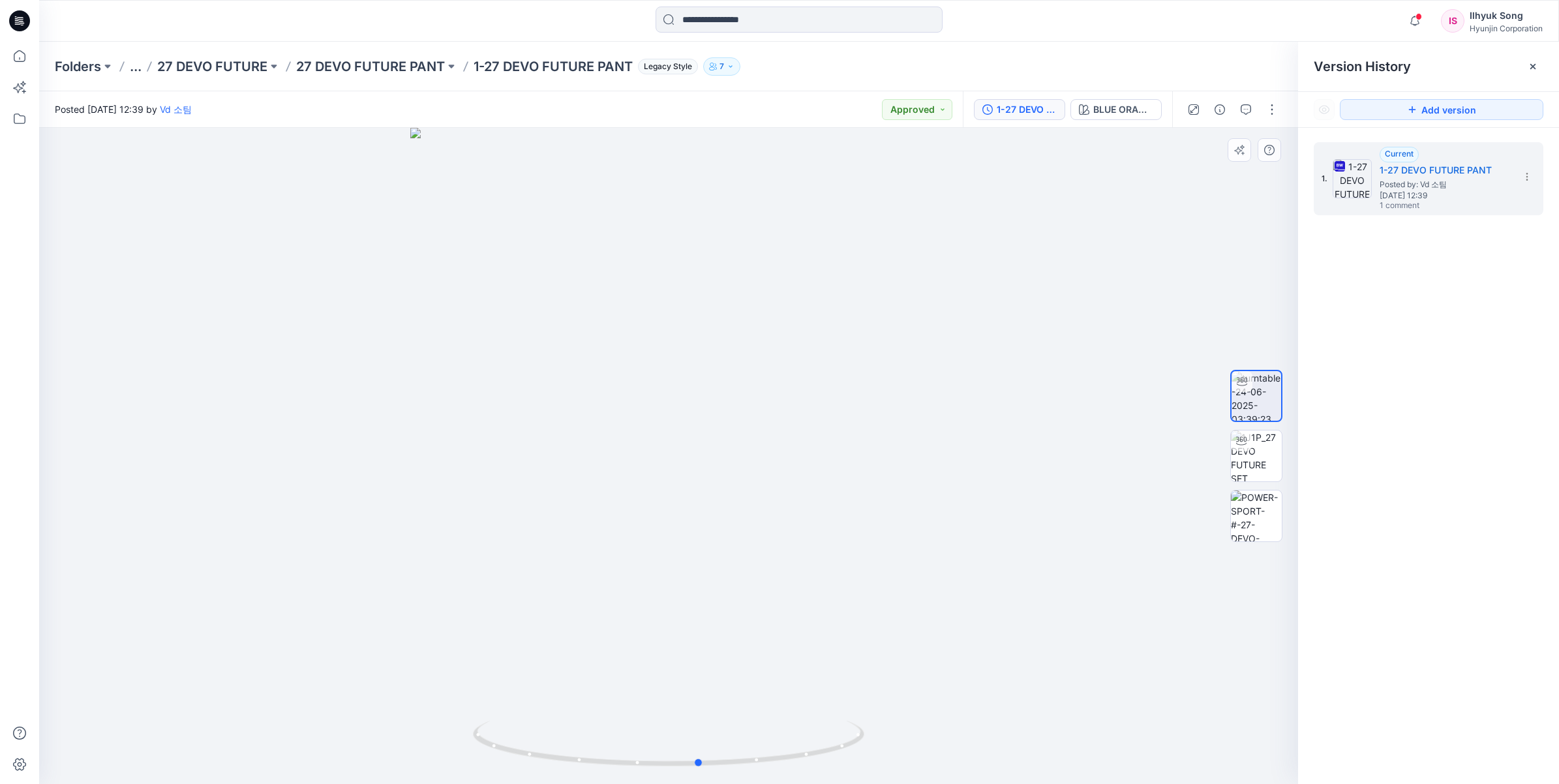
drag, startPoint x: 810, startPoint y: 341, endPoint x: 813, endPoint y: 326, distance: 15.3
click at [813, 326] on div at bounding box center [669, 456] width 1259 height 656
drag, startPoint x: 588, startPoint y: 291, endPoint x: 538, endPoint y: 268, distance: 55.0
click at [587, 290] on div at bounding box center [669, 456] width 1259 height 656
drag, startPoint x: 610, startPoint y: 342, endPoint x: 682, endPoint y: 338, distance: 72.1
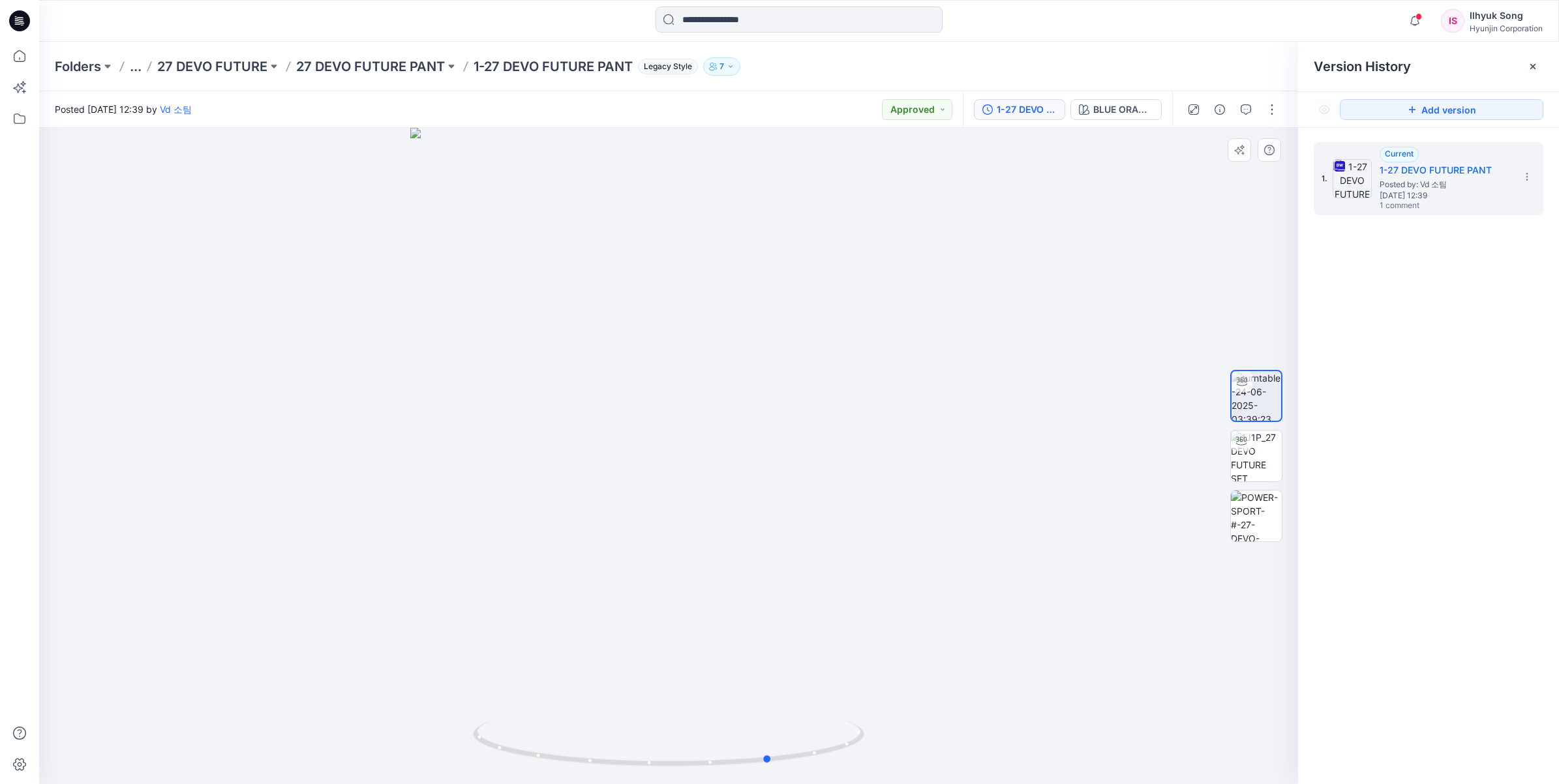
click at [682, 338] on div at bounding box center [669, 456] width 1259 height 656
click at [1116, 104] on div "BLUE ORANGE" at bounding box center [1123, 109] width 60 height 14
drag, startPoint x: 1390, startPoint y: 232, endPoint x: 1109, endPoint y: 184, distance: 285.1
click at [1385, 231] on p "BLACK" at bounding box center [1380, 231] width 30 height 13
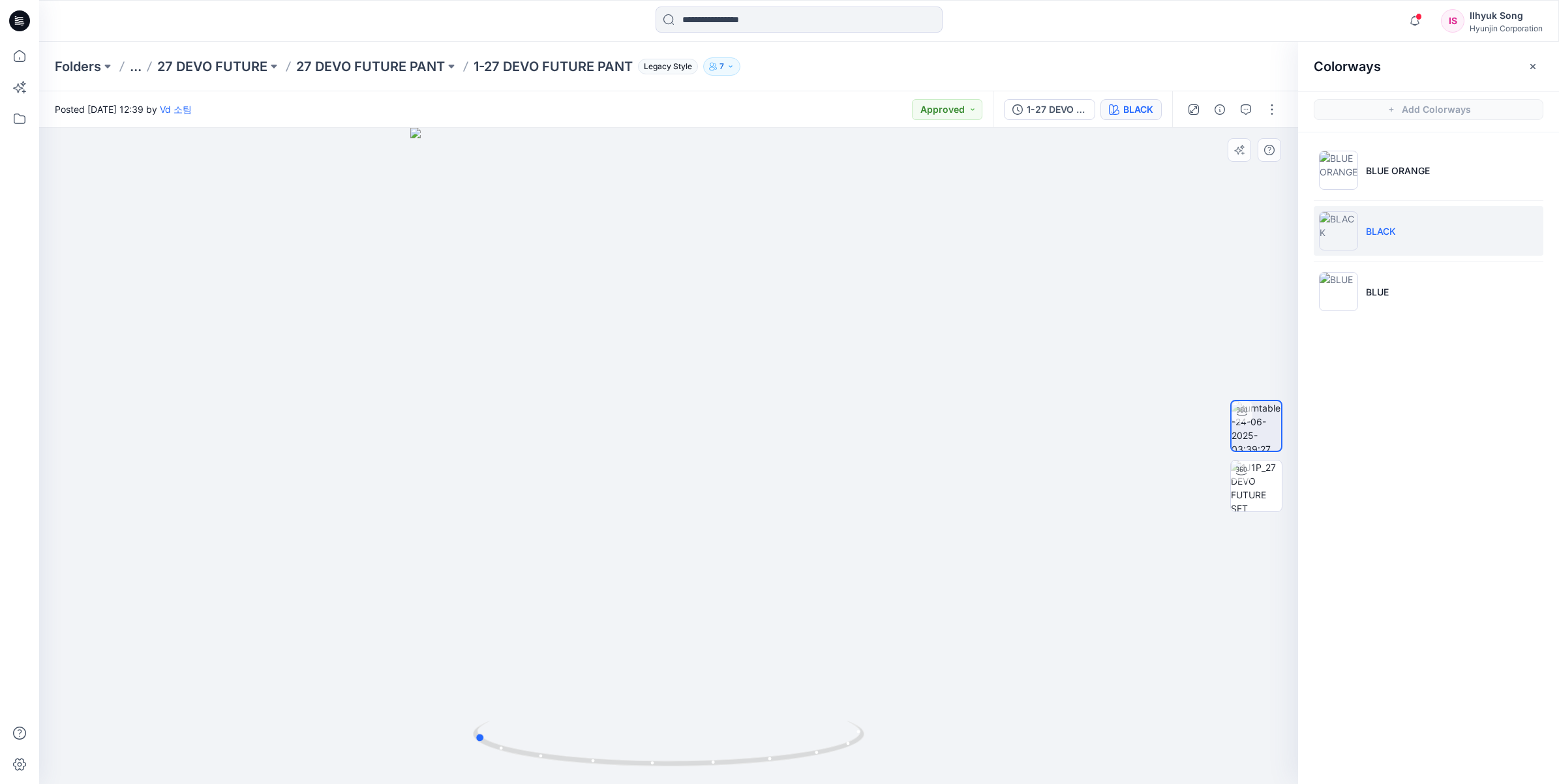
drag, startPoint x: 747, startPoint y: 326, endPoint x: 552, endPoint y: 353, distance: 196.9
click at [552, 353] on div at bounding box center [669, 456] width 1259 height 656
click at [1361, 294] on li "BLUE" at bounding box center [1428, 292] width 230 height 50
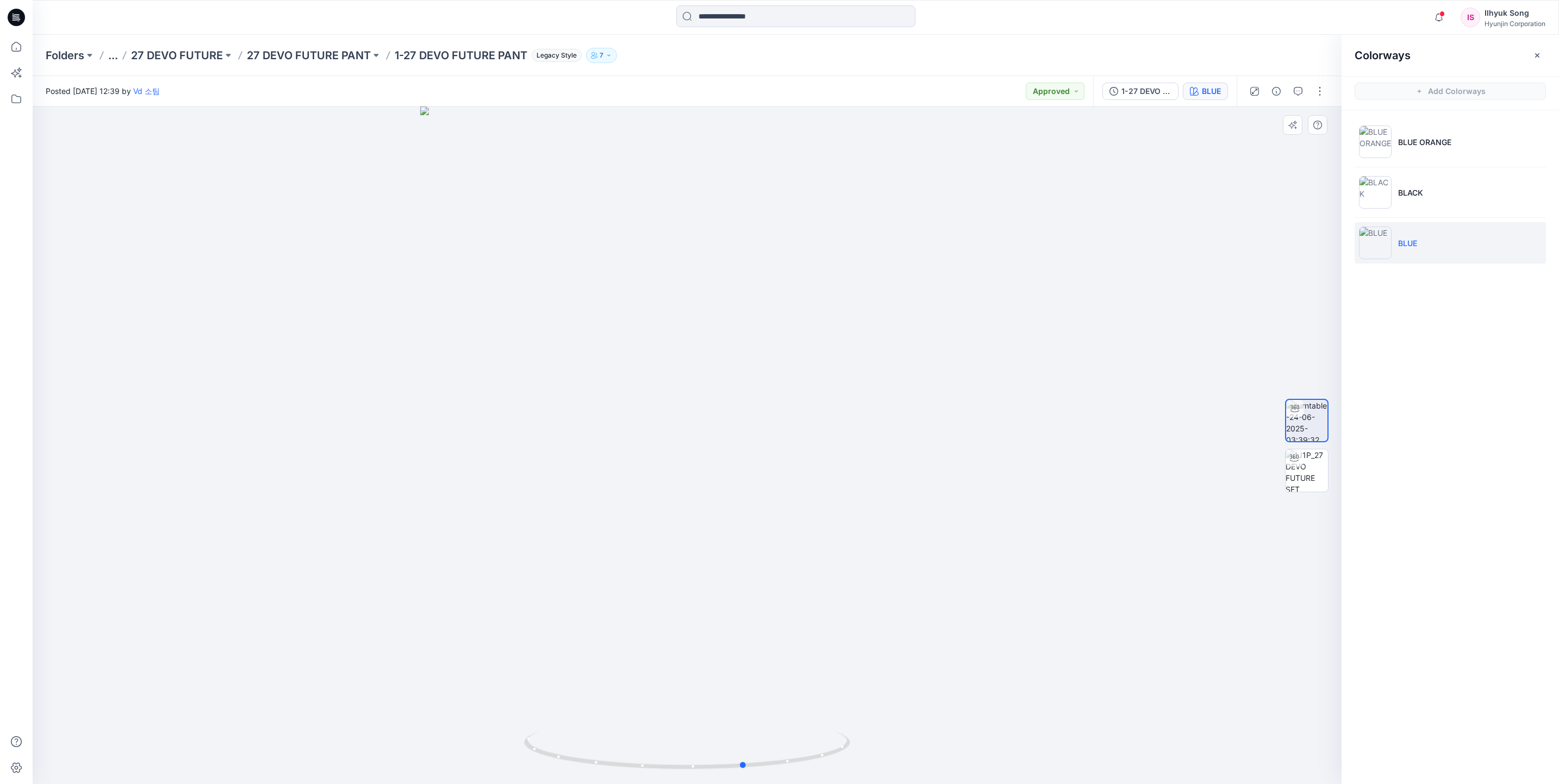
drag, startPoint x: 648, startPoint y: 414, endPoint x: 706, endPoint y: 423, distance: 58.7
click at [706, 423] on div at bounding box center [687, 445] width 1309 height 677
drag, startPoint x: 679, startPoint y: 439, endPoint x: 654, endPoint y: 414, distance: 35.4
click at [654, 414] on div at bounding box center [687, 445] width 1309 height 677
